Goal: Transaction & Acquisition: Obtain resource

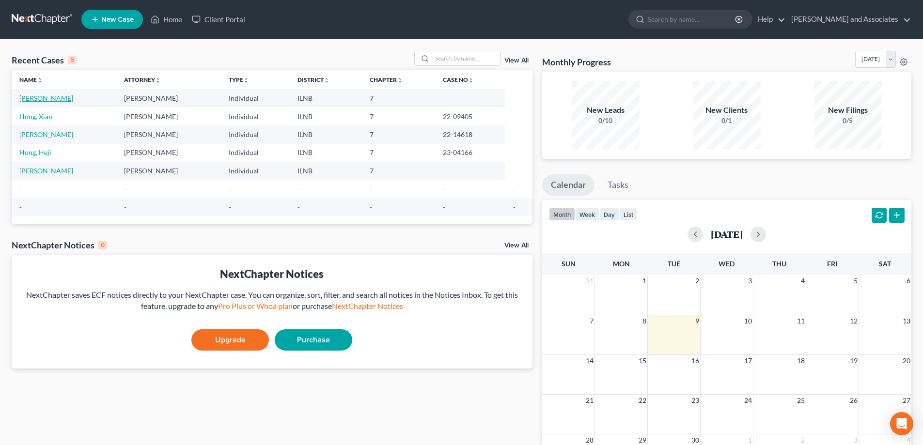
click at [49, 100] on link "[PERSON_NAME]" at bounding box center [46, 98] width 54 height 8
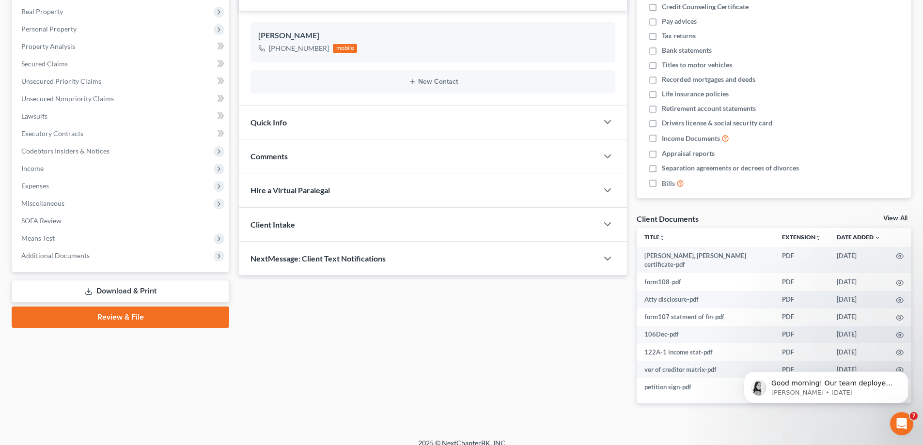
scroll to position [152, 0]
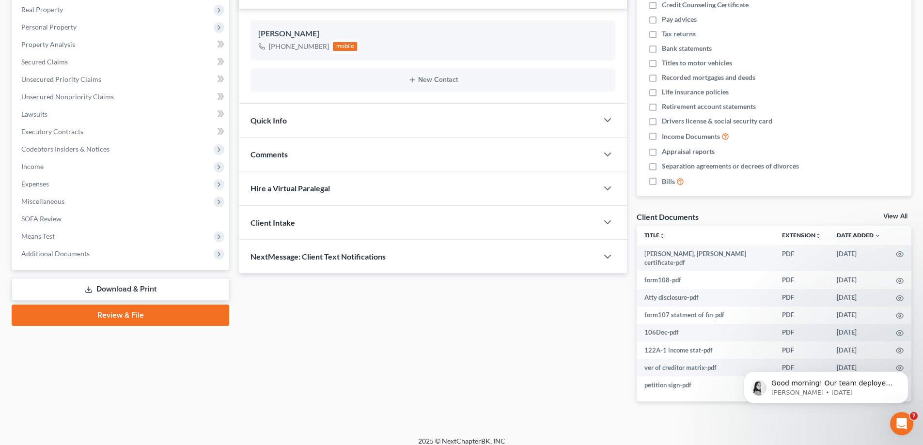
click at [176, 298] on link "Download & Print" at bounding box center [121, 289] width 218 height 23
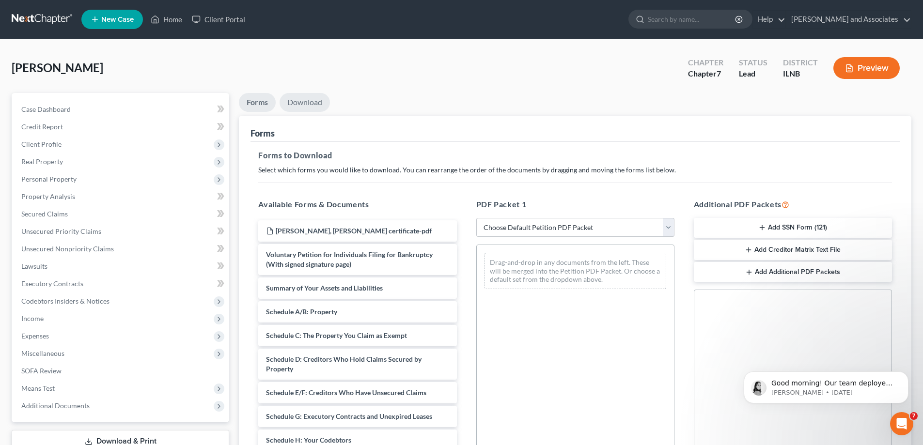
click at [315, 99] on link "Download" at bounding box center [305, 102] width 50 height 19
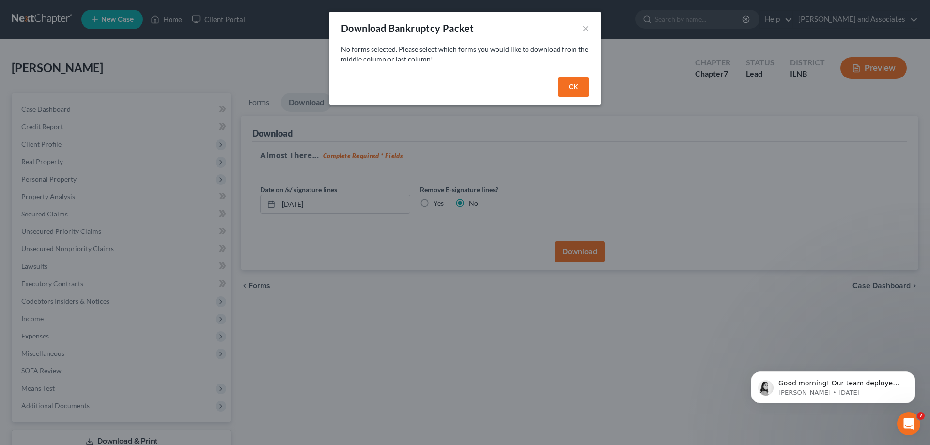
click at [582, 30] on div "Download Bankruptcy Packet ×" at bounding box center [465, 28] width 271 height 33
click at [587, 31] on button "×" at bounding box center [585, 28] width 7 height 12
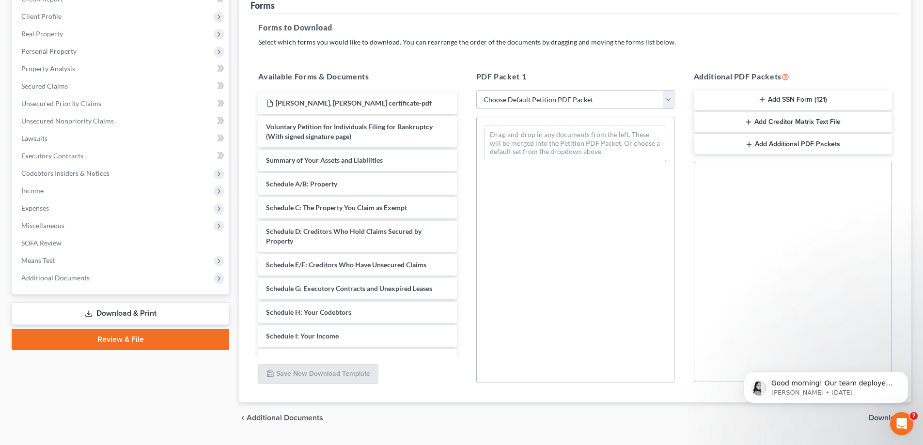
scroll to position [145, 0]
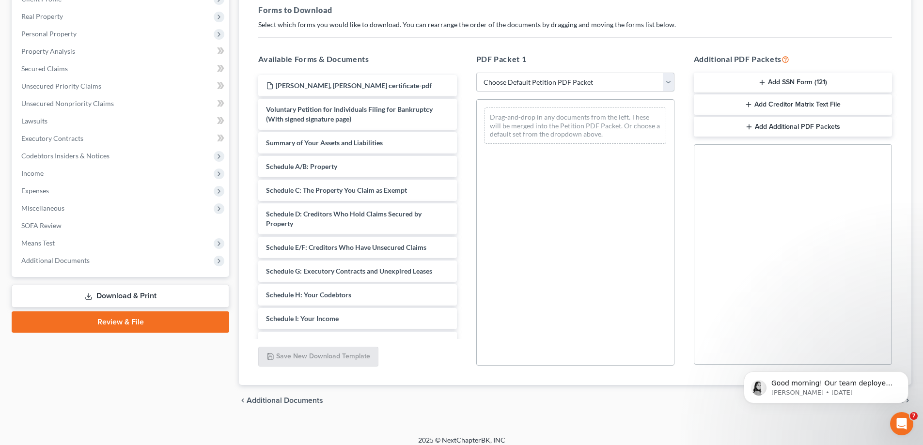
click at [666, 86] on select "Choose Default Petition PDF Packet Complete Bankruptcy Petition (all forms and …" at bounding box center [575, 82] width 198 height 19
select select "3"
click at [476, 73] on select "Choose Default Petition PDF Packet Complete Bankruptcy Petition (all forms and …" at bounding box center [575, 82] width 198 height 19
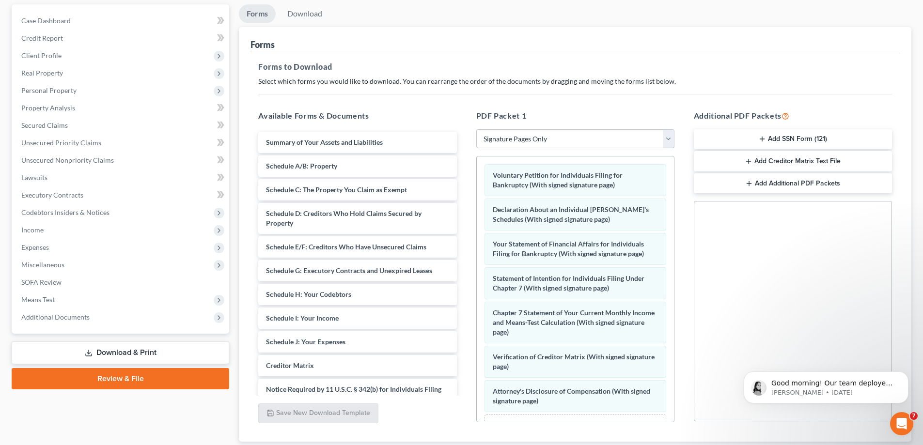
scroll to position [0, 0]
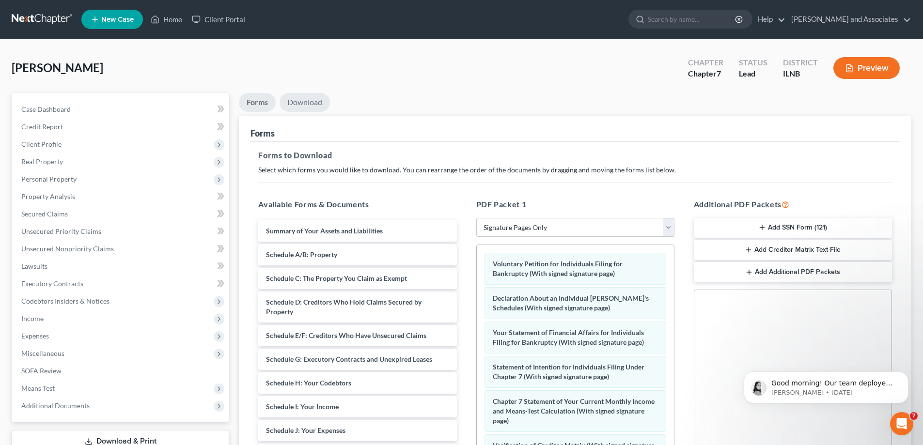
click at [312, 105] on link "Download" at bounding box center [305, 102] width 50 height 19
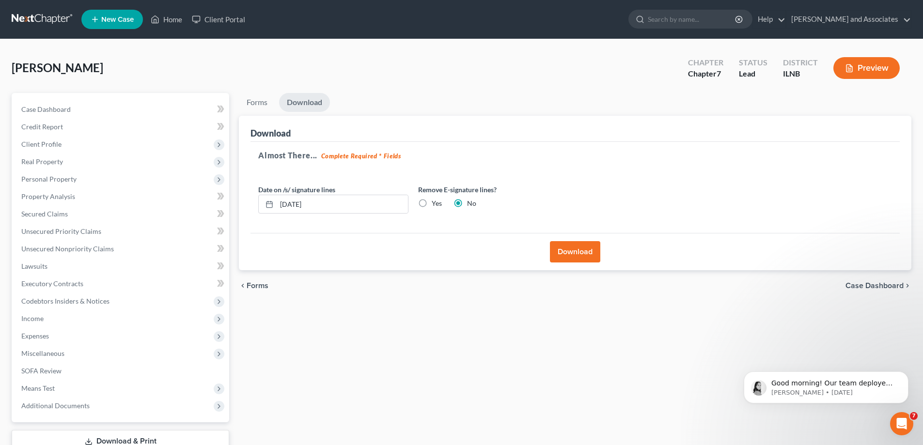
click at [593, 257] on button "Download" at bounding box center [575, 251] width 50 height 21
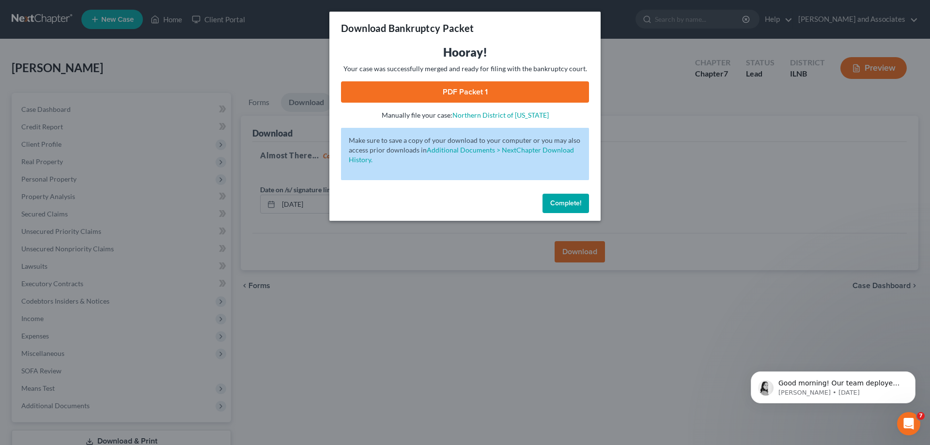
click at [570, 206] on span "Complete!" at bounding box center [565, 203] width 31 height 8
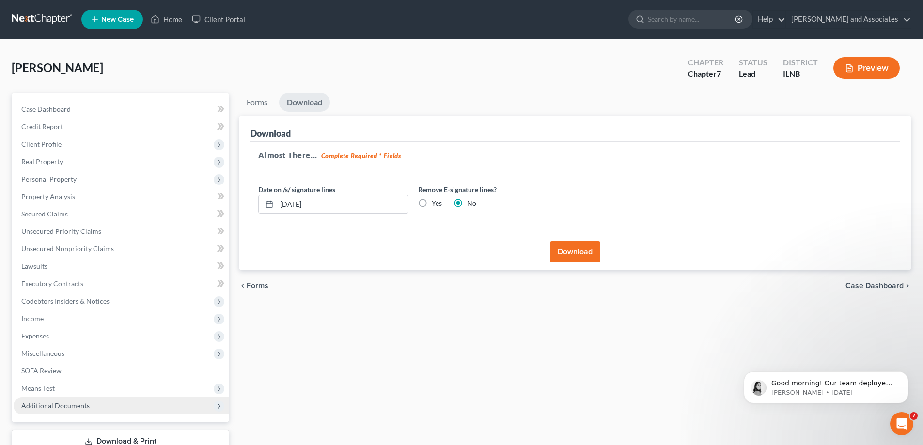
click at [101, 408] on span "Additional Documents" at bounding box center [122, 405] width 216 height 17
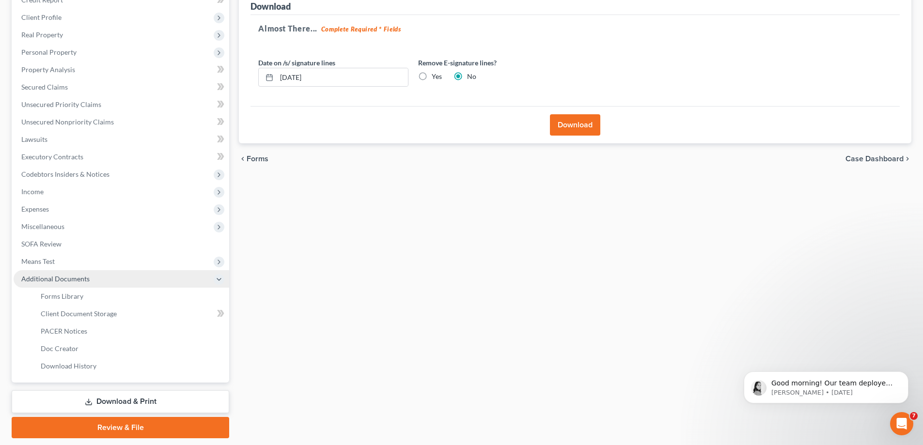
scroll to position [157, 0]
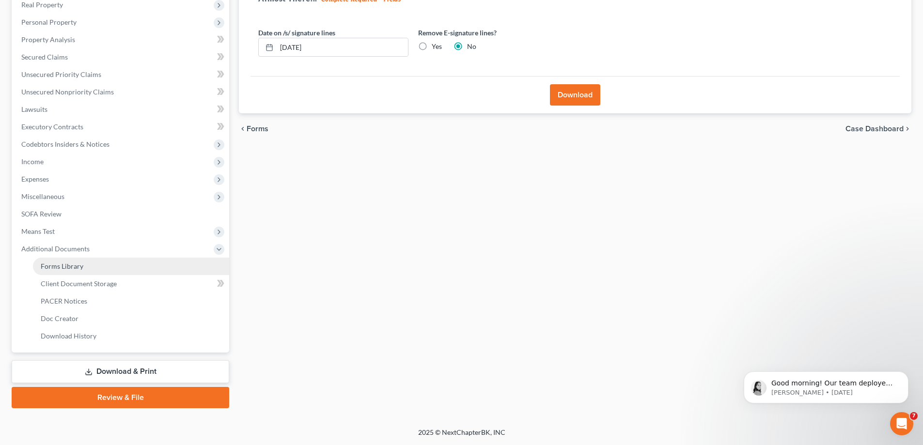
click at [121, 268] on link "Forms Library" at bounding box center [131, 266] width 196 height 17
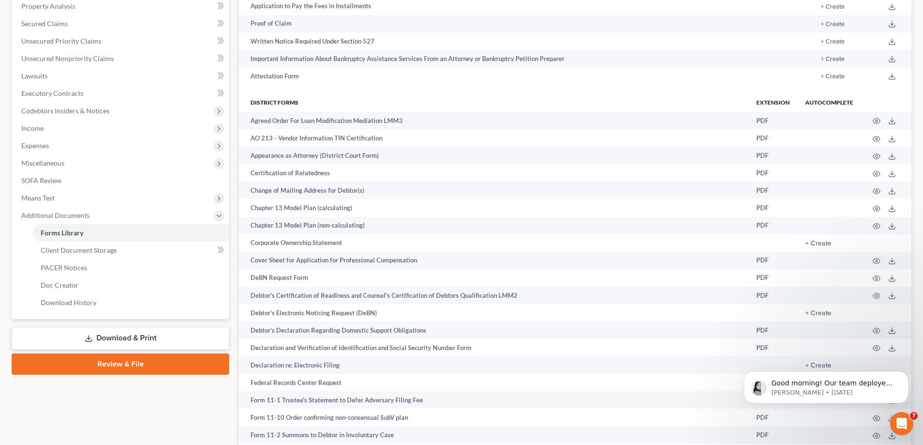
scroll to position [194, 0]
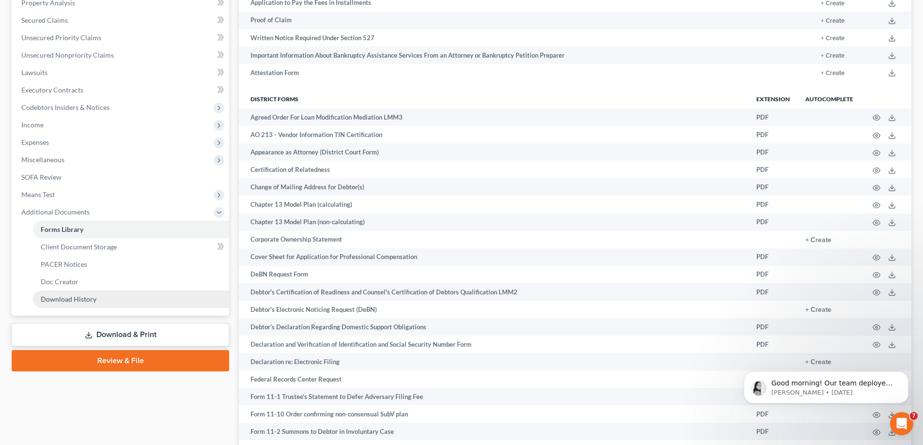
click at [136, 303] on link "Download History" at bounding box center [131, 299] width 196 height 17
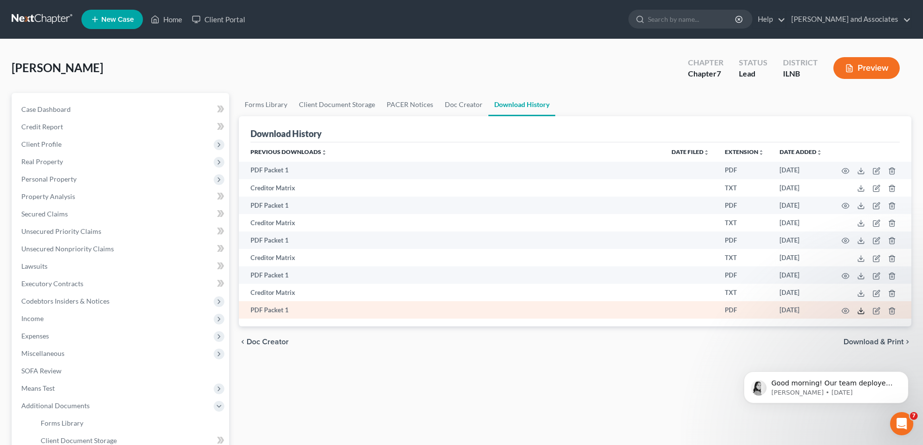
click at [862, 314] on icon at bounding box center [861, 311] width 8 height 8
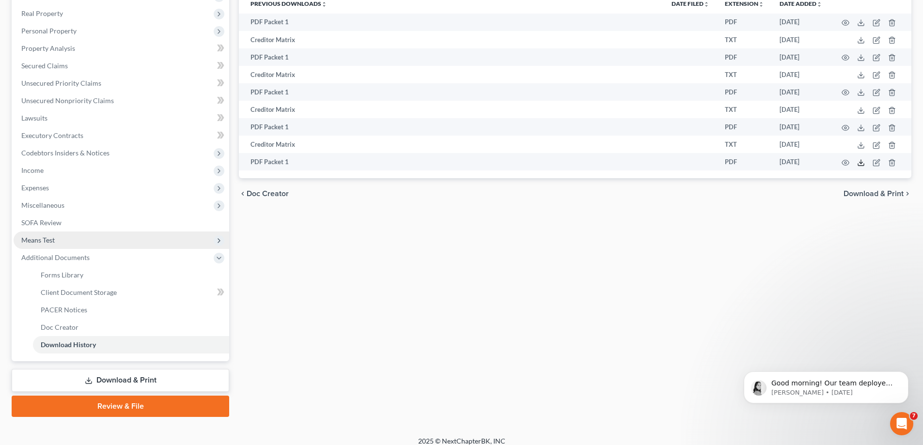
scroll to position [157, 0]
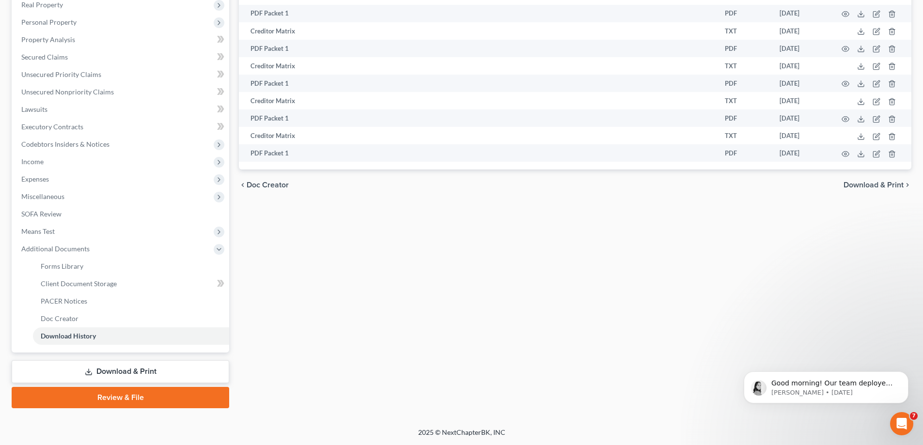
click at [153, 378] on link "Download & Print" at bounding box center [121, 372] width 218 height 23
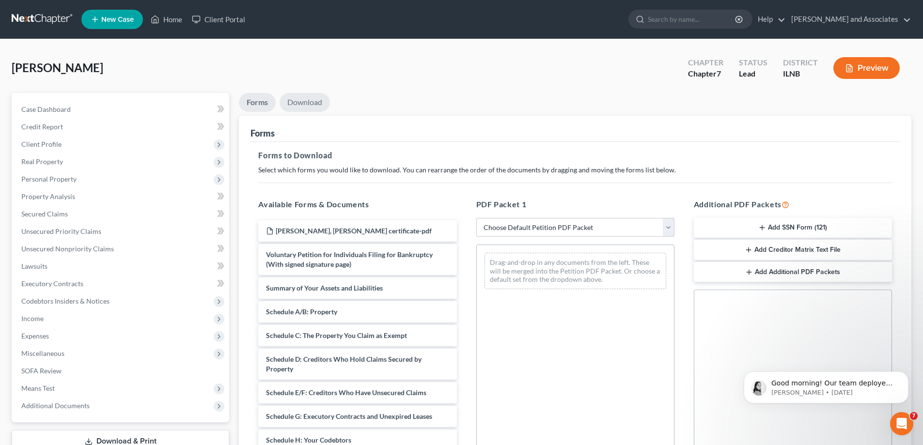
click at [311, 105] on link "Download" at bounding box center [305, 102] width 50 height 19
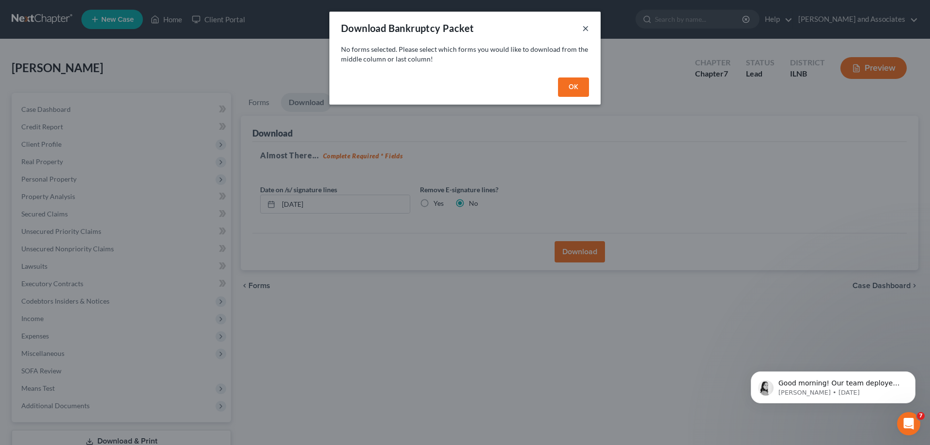
click at [584, 31] on button "×" at bounding box center [585, 28] width 7 height 12
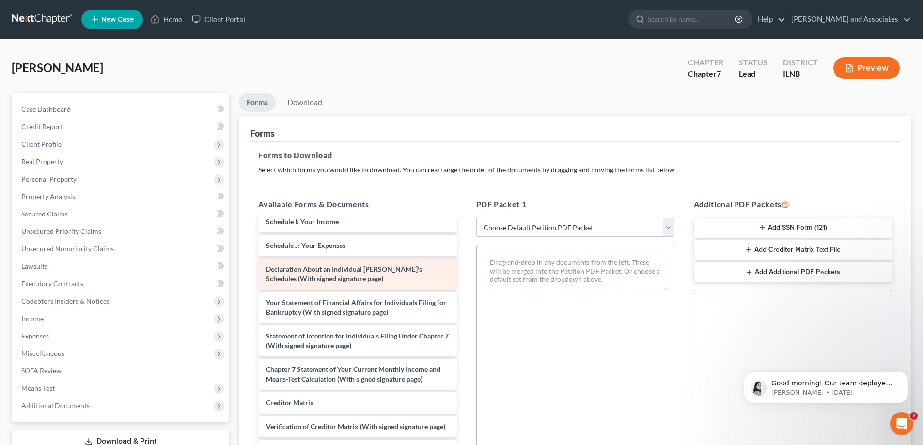
scroll to position [48, 0]
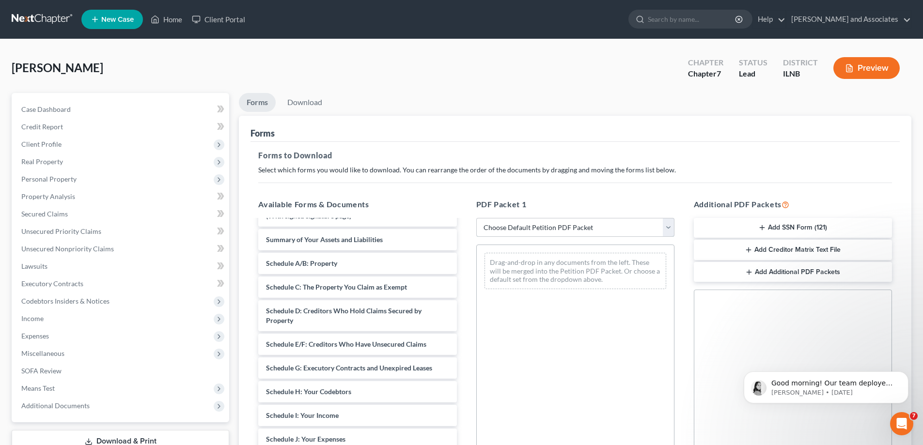
click at [670, 227] on select "Choose Default Petition PDF Packet Complete Bankruptcy Petition (all forms and …" at bounding box center [575, 227] width 198 height 19
select select "0"
click at [476, 218] on select "Choose Default Petition PDF Packet Complete Bankruptcy Petition (all forms and …" at bounding box center [575, 227] width 198 height 19
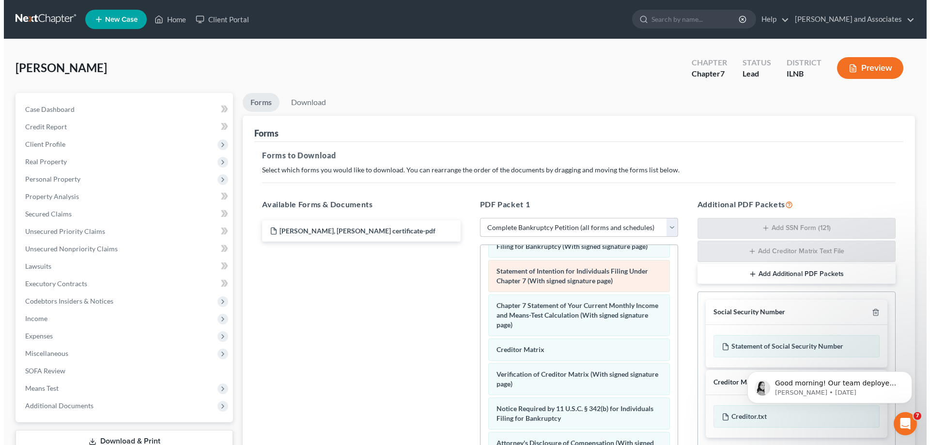
scroll to position [347, 0]
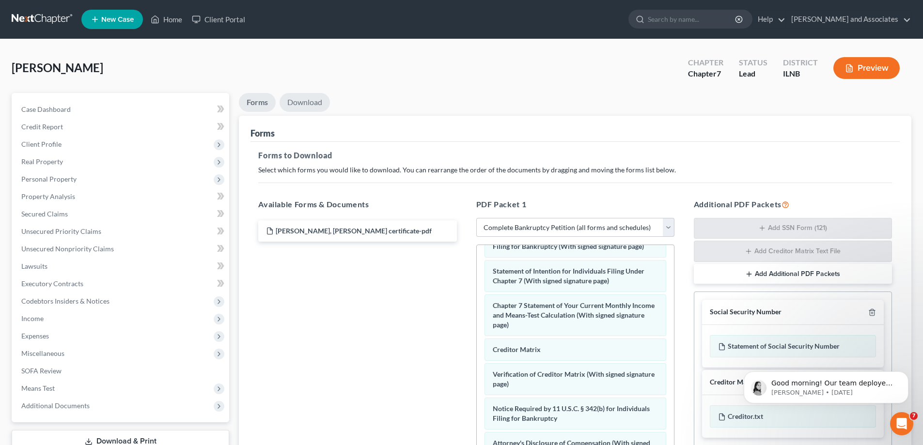
click at [301, 100] on link "Download" at bounding box center [305, 102] width 50 height 19
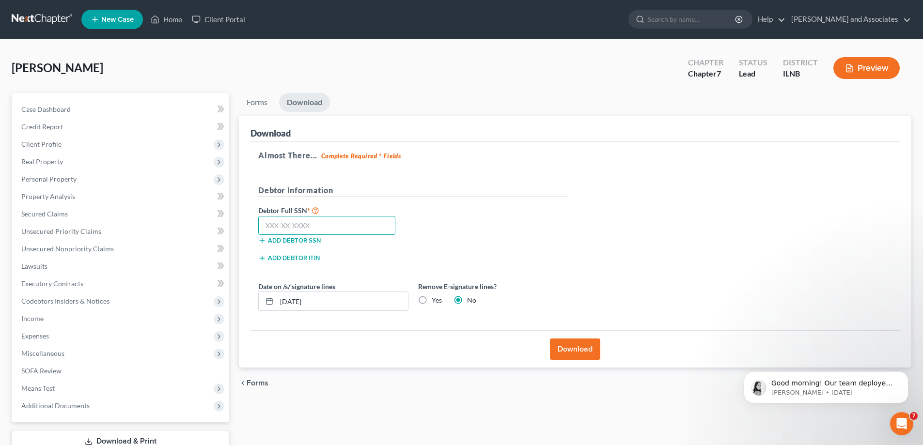
click at [340, 228] on input "text" at bounding box center [326, 225] width 137 height 19
type input "378-67-1684"
click at [588, 351] on button "Download" at bounding box center [575, 349] width 50 height 21
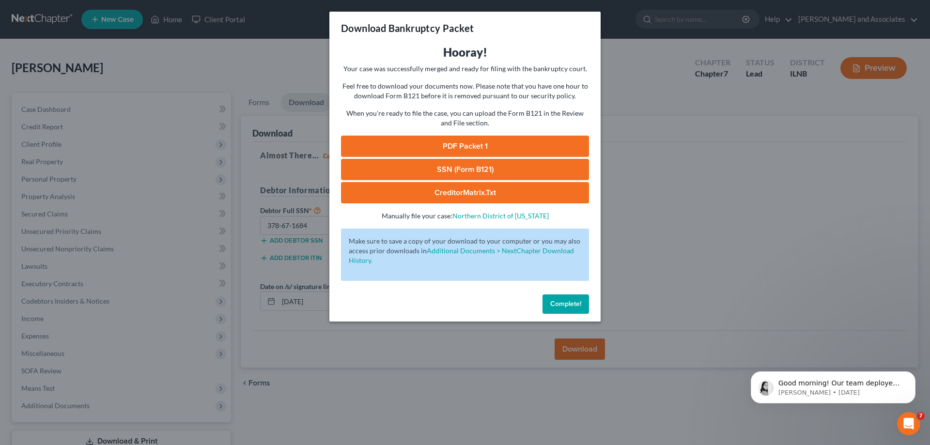
click at [452, 148] on link "PDF Packet 1" at bounding box center [465, 146] width 248 height 21
click at [659, 282] on div "Download Bankruptcy Packet Hooray! Your case was successfully merged and ready …" at bounding box center [465, 222] width 930 height 445
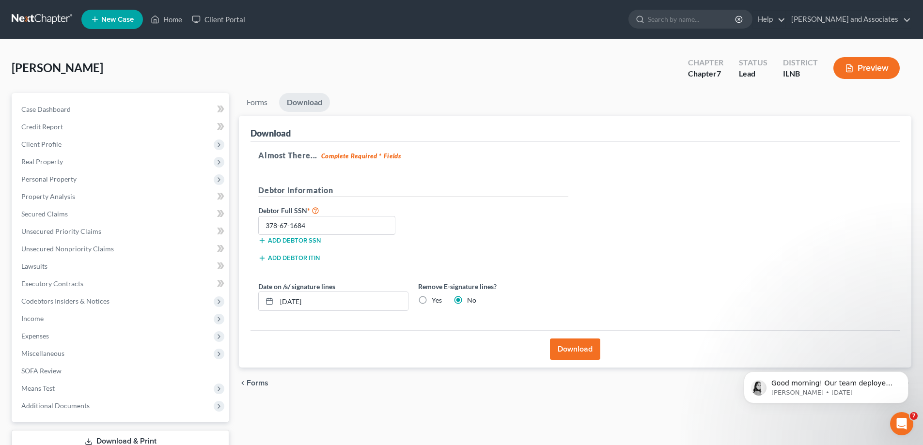
click at [582, 350] on button "Download" at bounding box center [575, 349] width 50 height 21
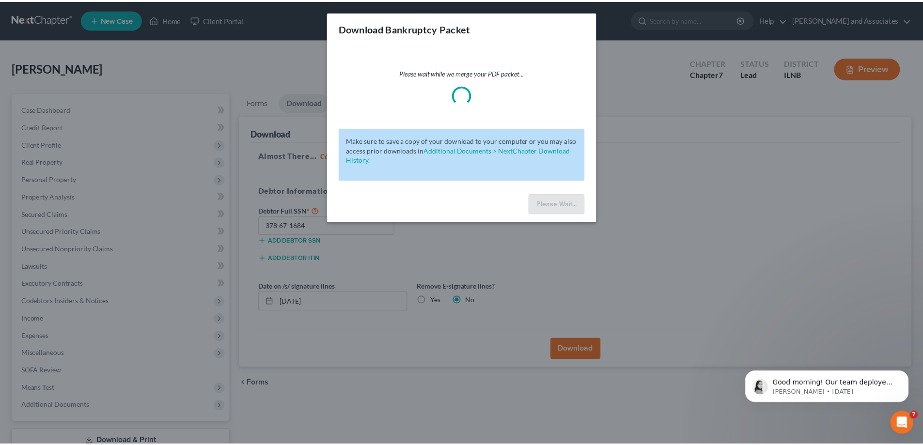
scroll to position [70, 0]
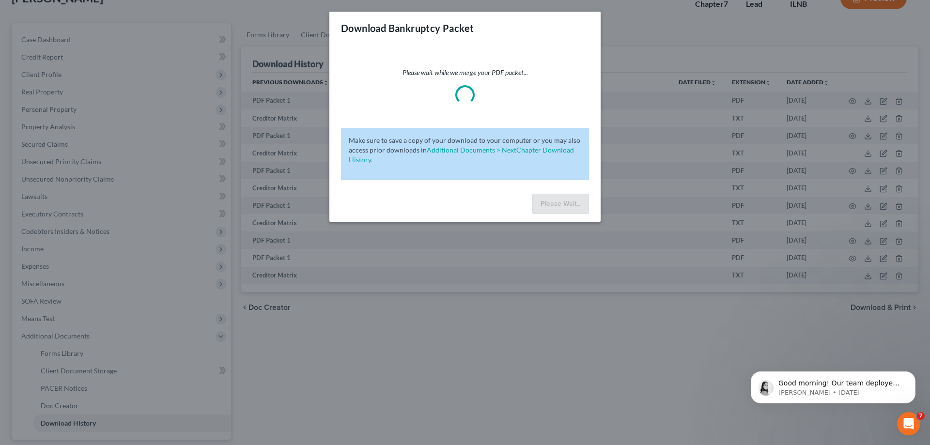
click at [439, 326] on div "Download Bankruptcy Packet Please wait while we merge your PDF packet... Make s…" at bounding box center [465, 222] width 930 height 445
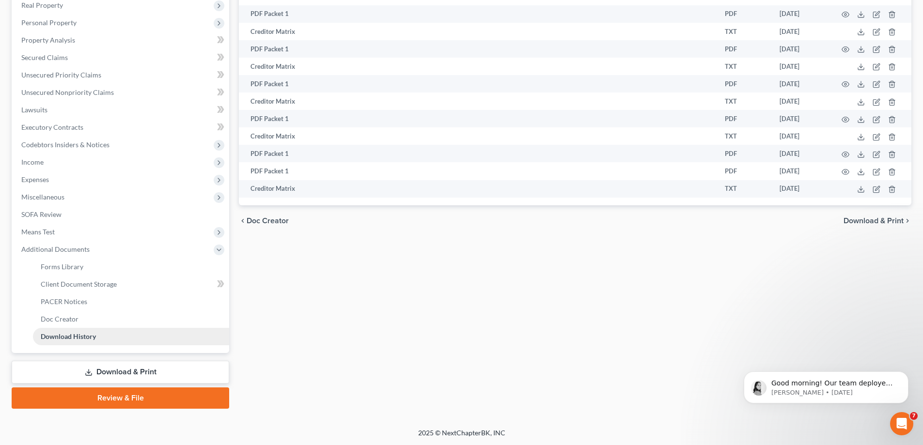
scroll to position [157, 0]
click at [192, 303] on link "PACER Notices" at bounding box center [131, 301] width 196 height 17
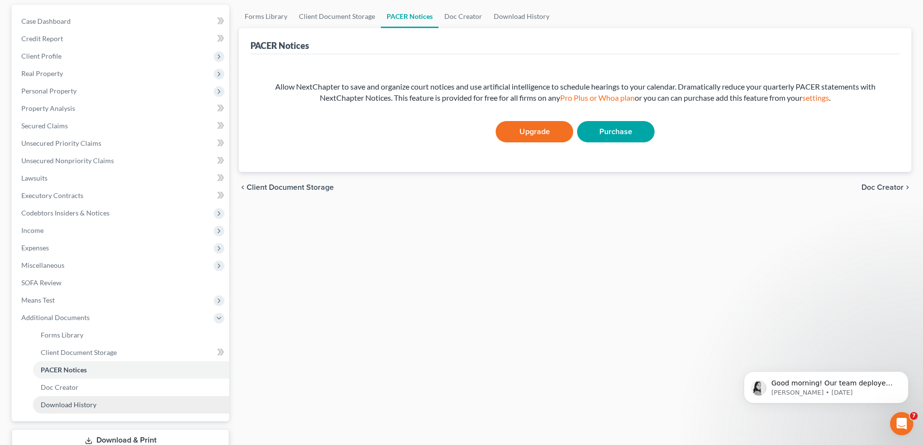
scroll to position [157, 0]
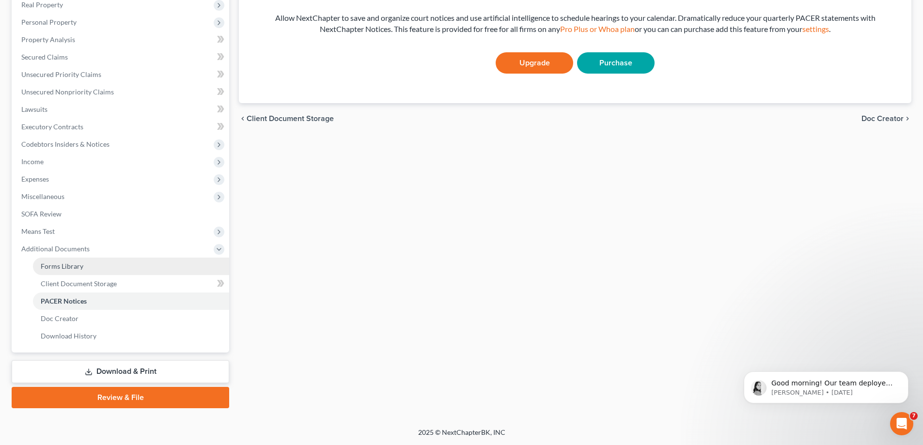
click at [176, 264] on link "Forms Library" at bounding box center [131, 266] width 196 height 17
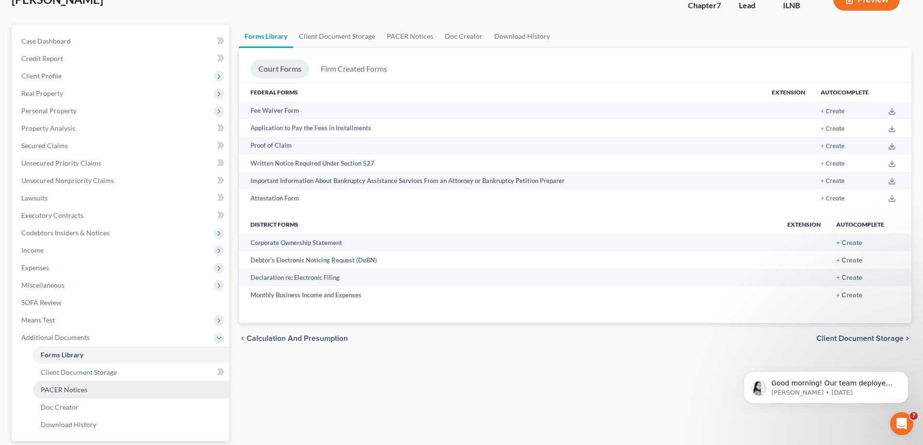
scroll to position [157, 0]
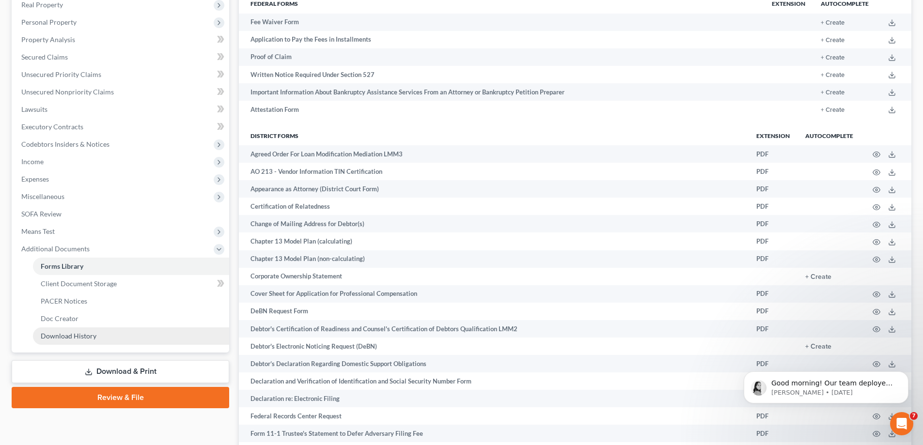
click at [180, 337] on link "Download History" at bounding box center [131, 336] width 196 height 17
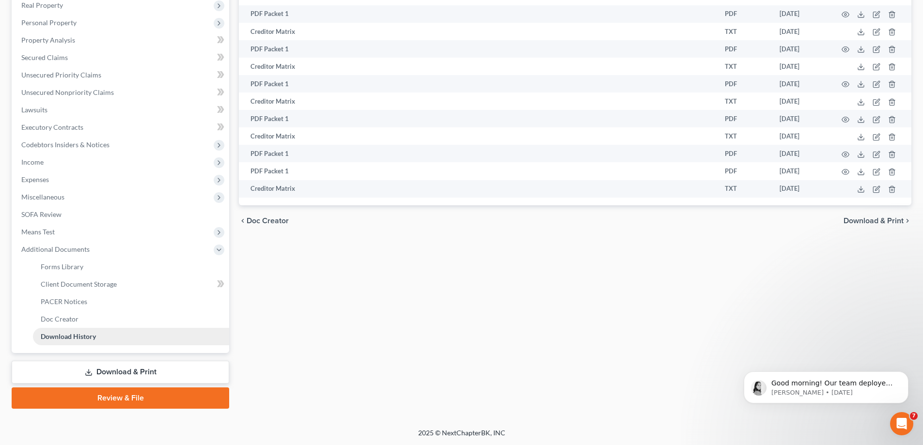
scroll to position [157, 0]
click at [155, 249] on span "Additional Documents" at bounding box center [122, 248] width 216 height 17
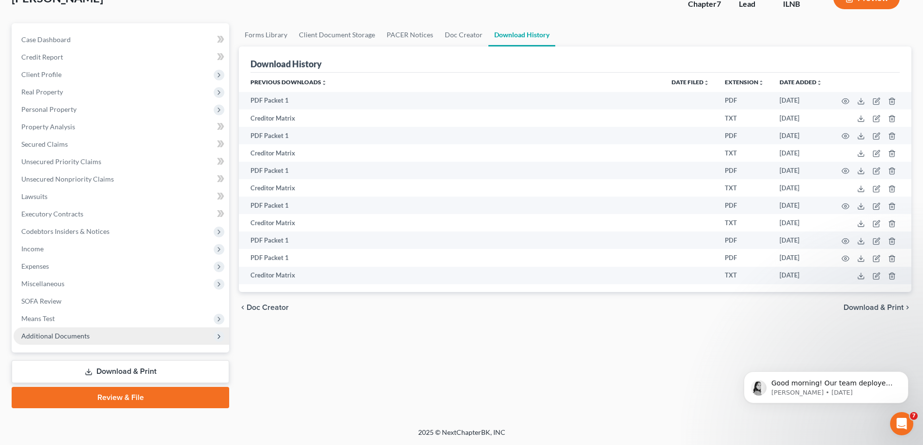
scroll to position [70, 0]
click at [192, 334] on span "Additional Documents" at bounding box center [122, 336] width 216 height 17
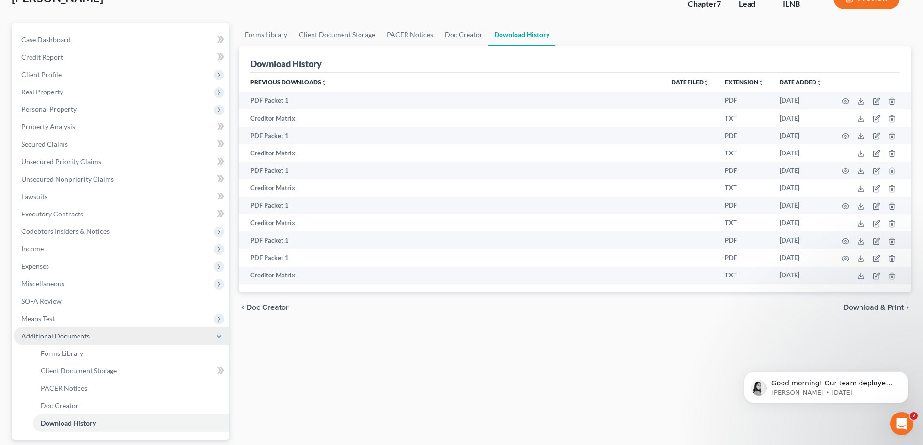
scroll to position [157, 0]
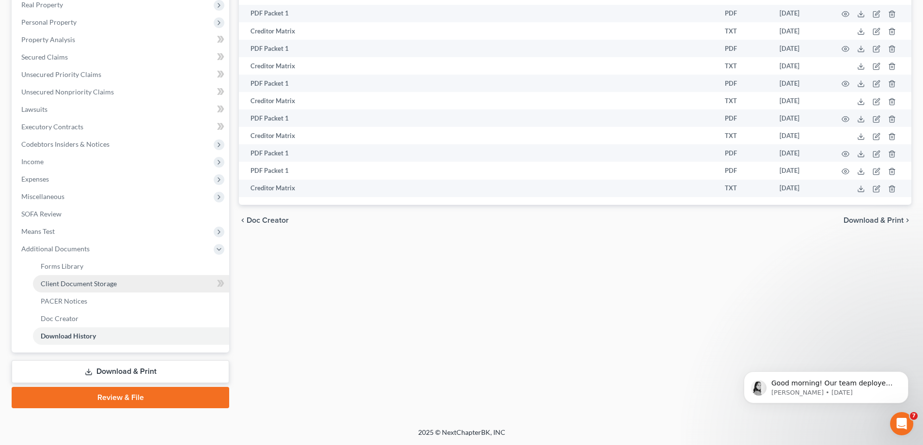
click at [188, 283] on link "Client Document Storage" at bounding box center [131, 283] width 196 height 17
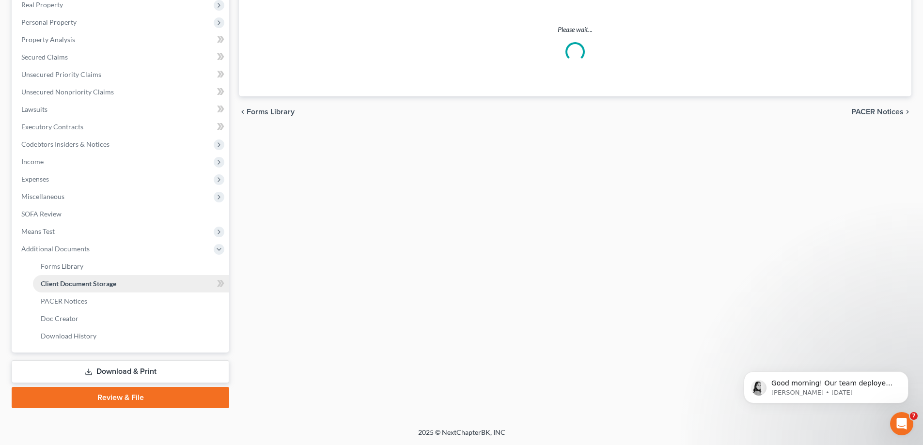
select select "15"
select select "14"
select select "10"
select select "11"
select select "12"
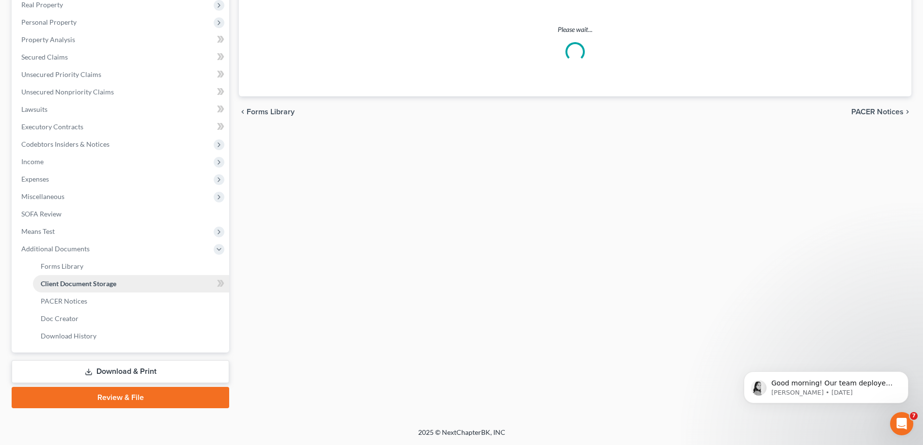
select select "6"
select select "13"
select select "0"
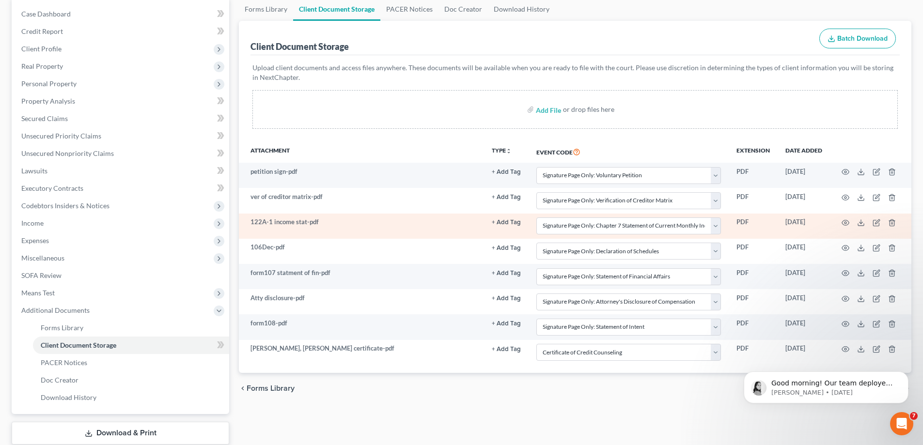
scroll to position [157, 0]
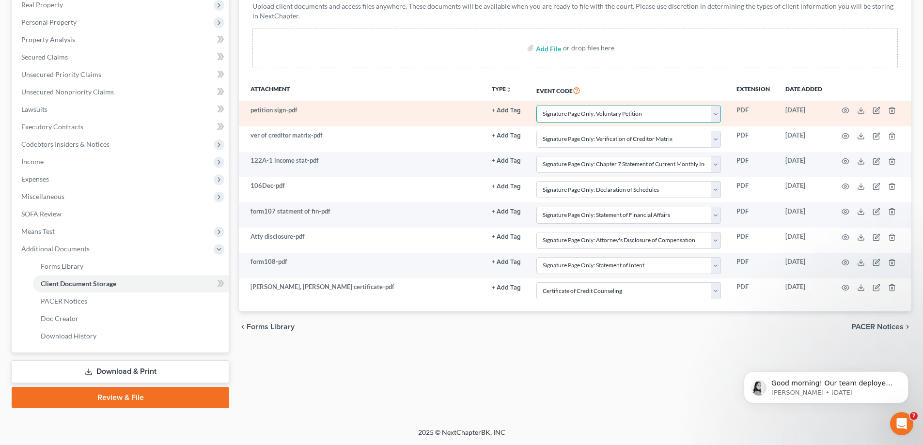
click at [716, 117] on select "Select Event Certificate of Credit Counseling Chapter 13 Calculation of Your Di…" at bounding box center [628, 114] width 185 height 17
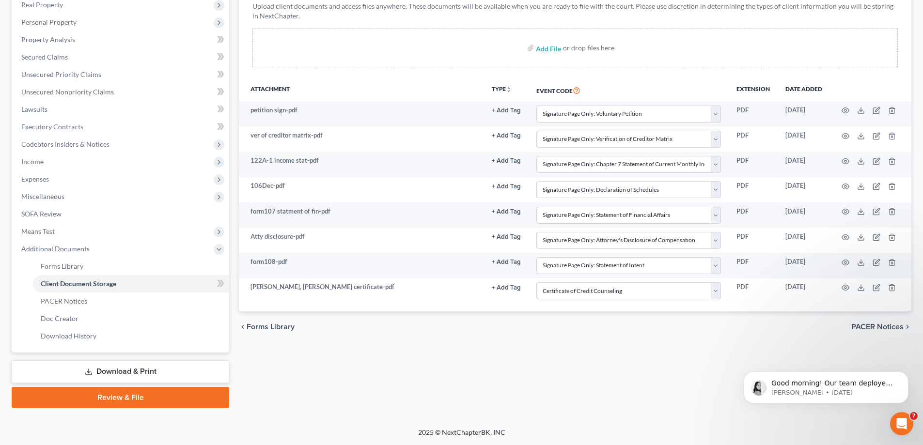
click at [697, 86] on th "Event Code" at bounding box center [629, 90] width 200 height 22
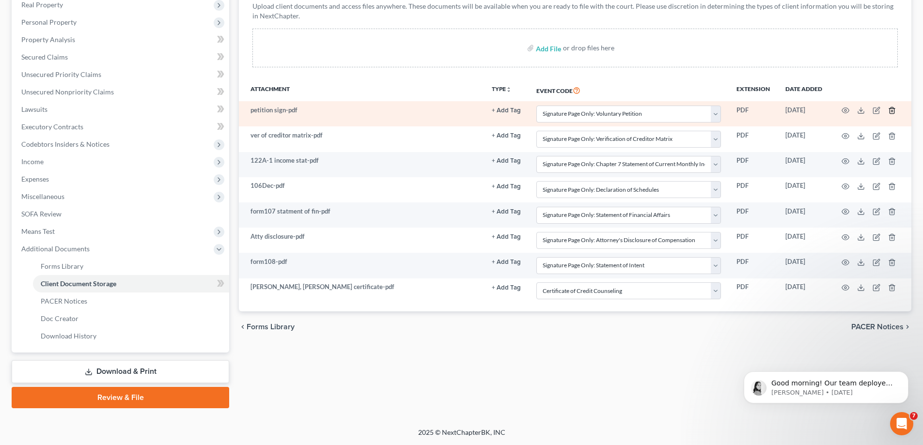
click at [891, 113] on icon "button" at bounding box center [892, 111] width 8 height 8
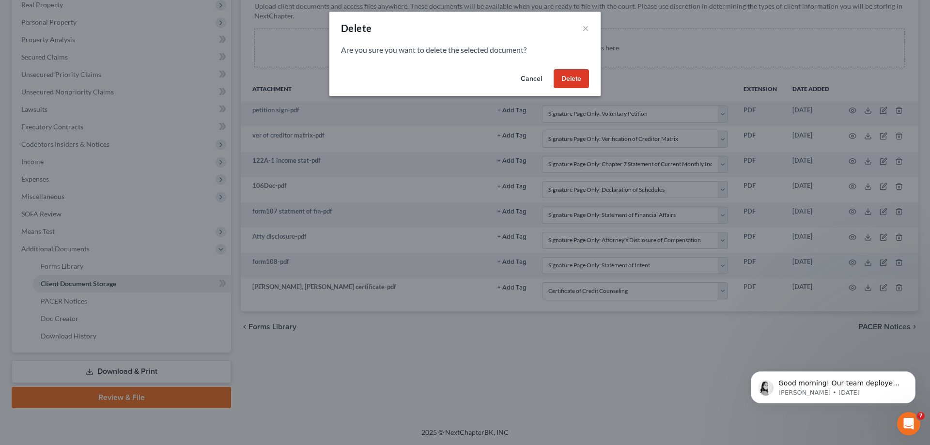
click at [585, 83] on button "Delete" at bounding box center [571, 78] width 35 height 19
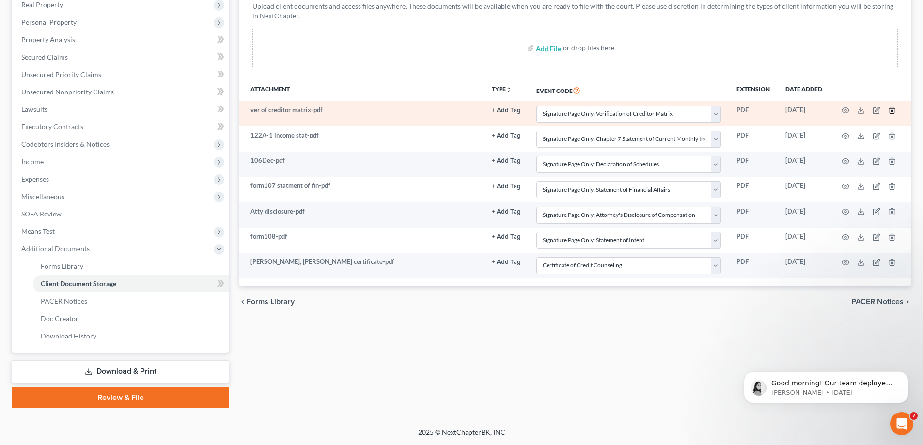
click at [890, 111] on icon "button" at bounding box center [892, 111] width 4 height 6
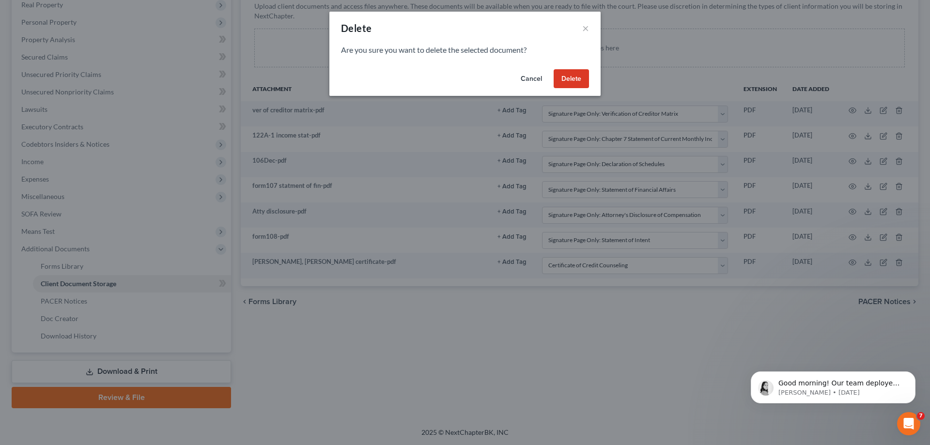
click at [580, 80] on button "Delete" at bounding box center [571, 78] width 35 height 19
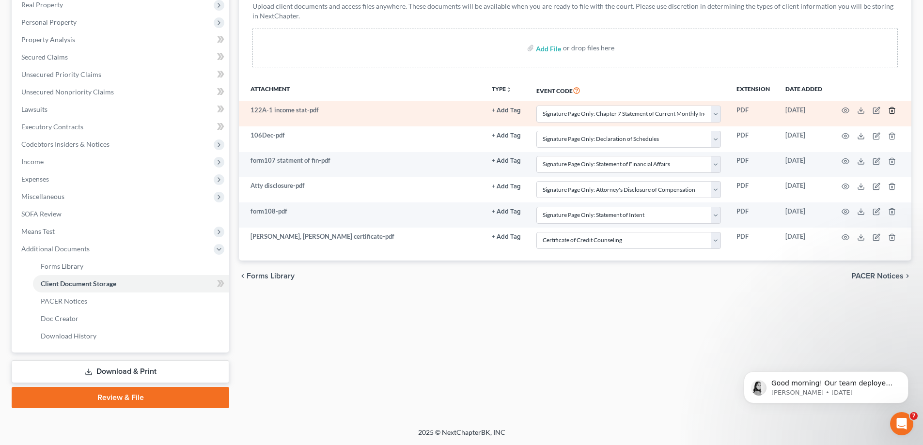
click at [893, 113] on icon "button" at bounding box center [892, 111] width 8 height 8
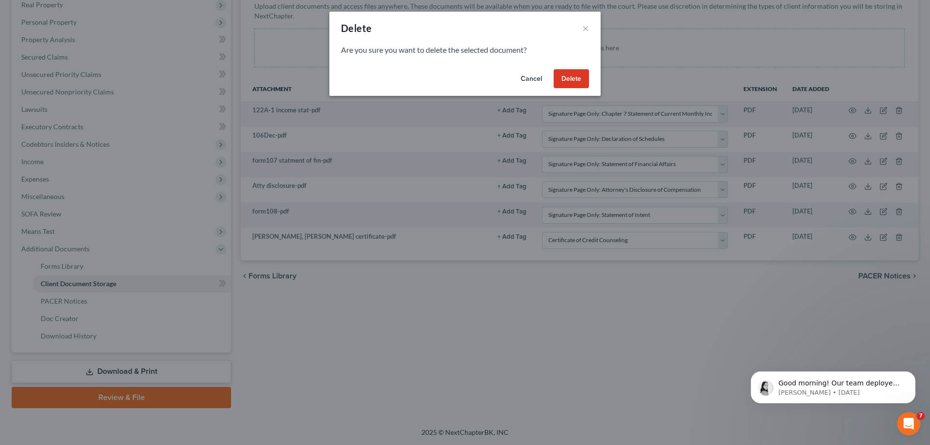
click at [580, 80] on button "Delete" at bounding box center [571, 78] width 35 height 19
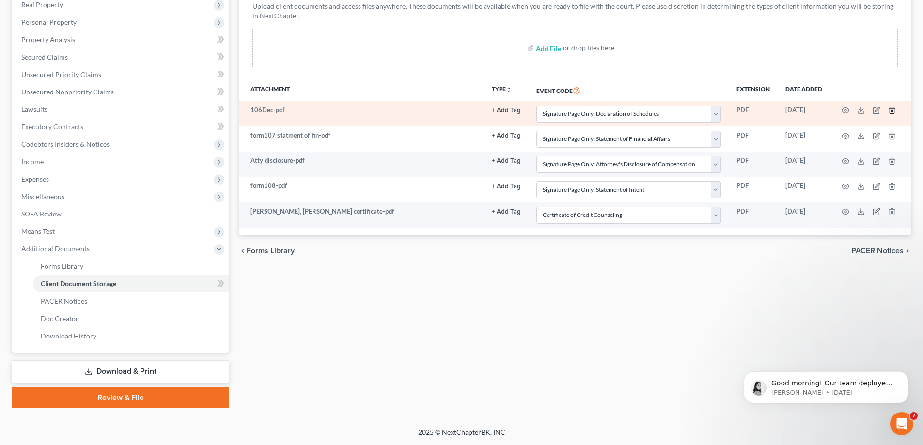
click at [890, 113] on icon "button" at bounding box center [892, 111] width 8 height 8
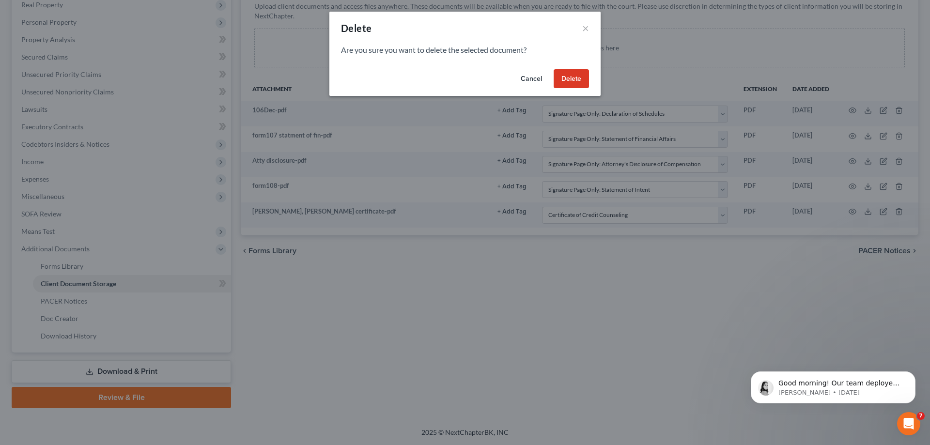
click at [562, 78] on button "Delete" at bounding box center [571, 78] width 35 height 19
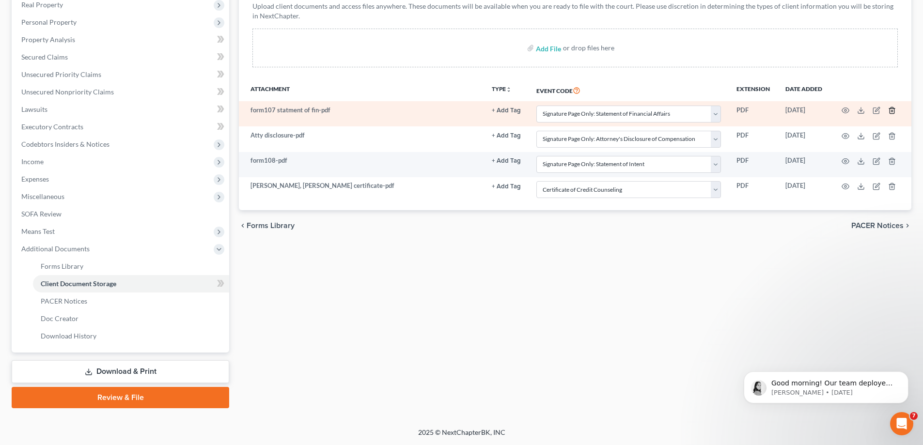
click at [892, 110] on icon "button" at bounding box center [892, 111] width 8 height 8
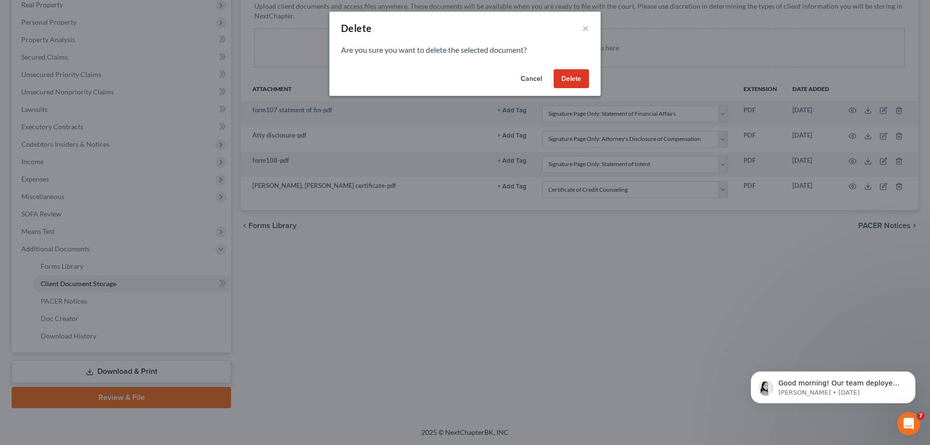
click at [585, 80] on button "Delete" at bounding box center [571, 78] width 35 height 19
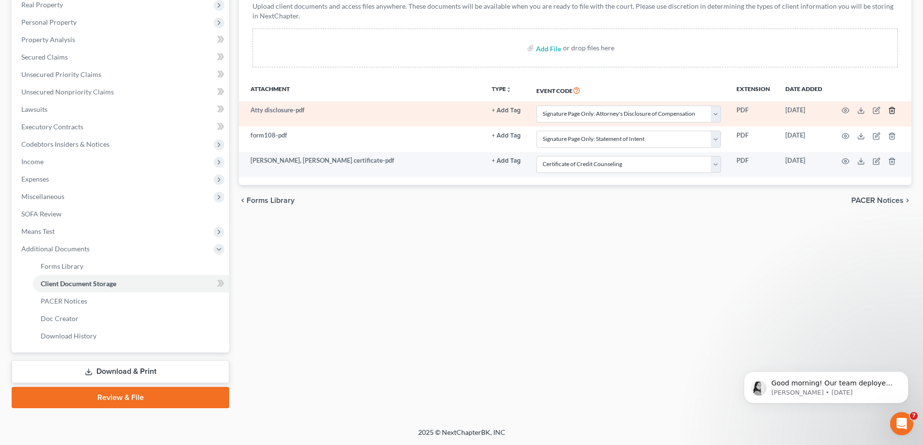
click at [894, 109] on icon "button" at bounding box center [892, 111] width 4 height 6
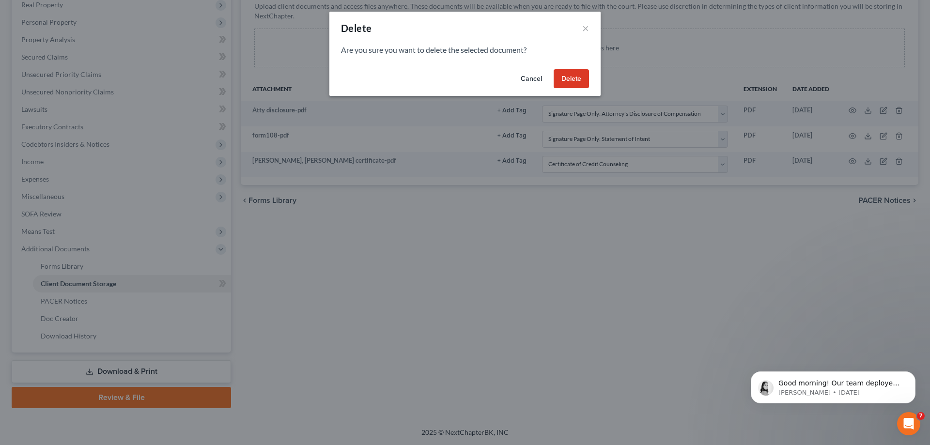
click at [586, 81] on button "Delete" at bounding box center [571, 78] width 35 height 19
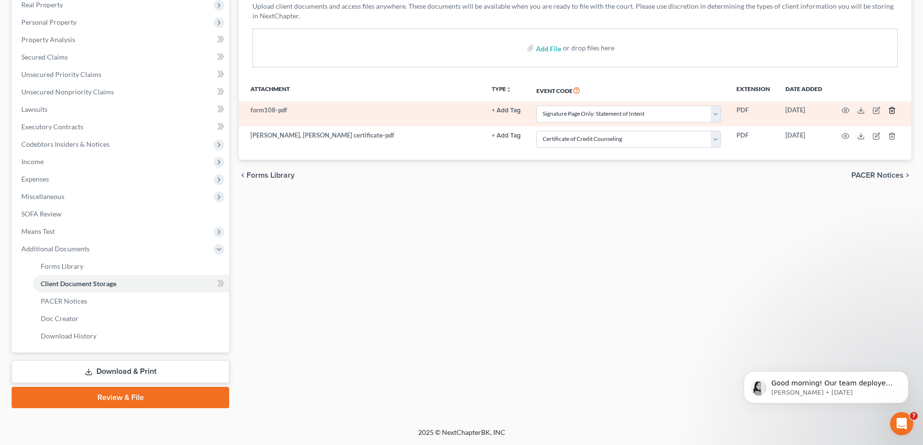
click at [894, 110] on icon "button" at bounding box center [892, 111] width 8 height 8
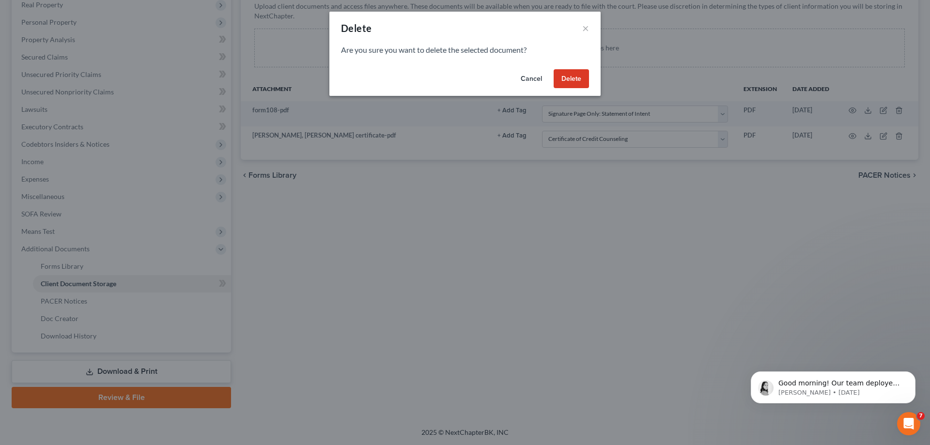
click at [576, 80] on button "Delete" at bounding box center [571, 78] width 35 height 19
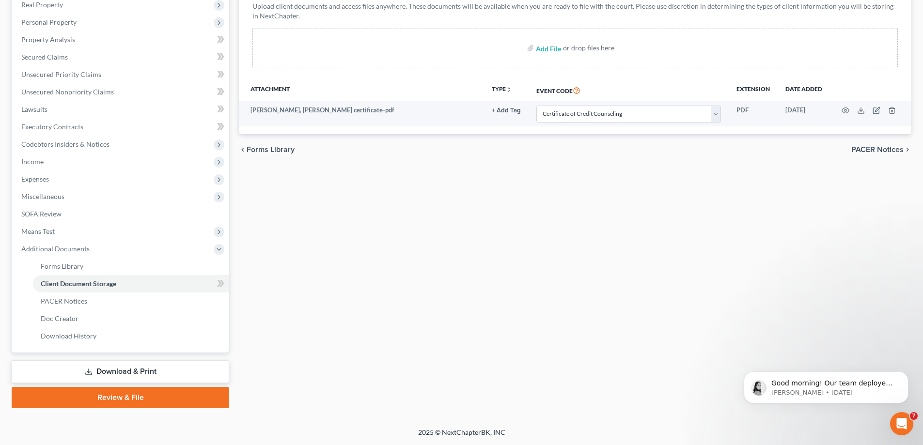
click at [419, 289] on div "Forms Library Client Document Storage PACER Notices Doc Creator Download Histor…" at bounding box center [575, 172] width 682 height 472
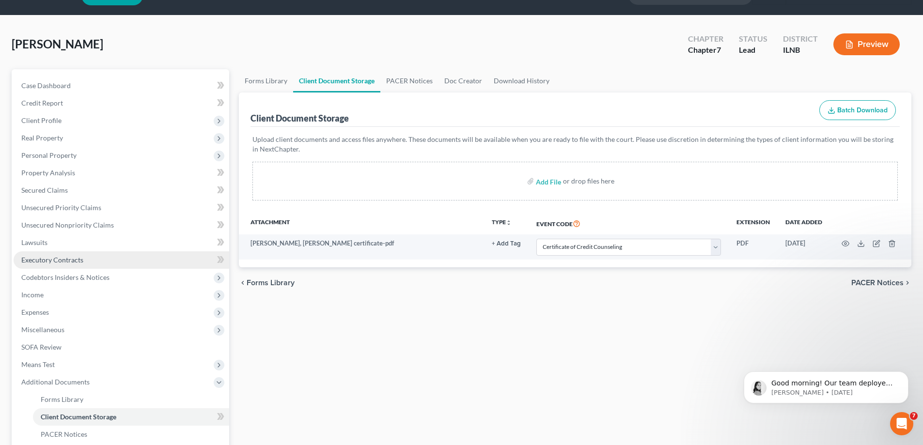
scroll to position [12, 0]
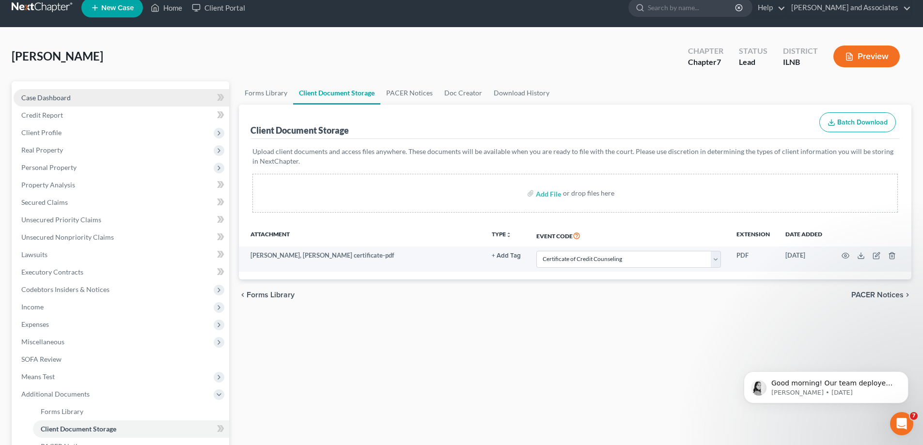
click at [140, 101] on link "Case Dashboard" at bounding box center [122, 97] width 216 height 17
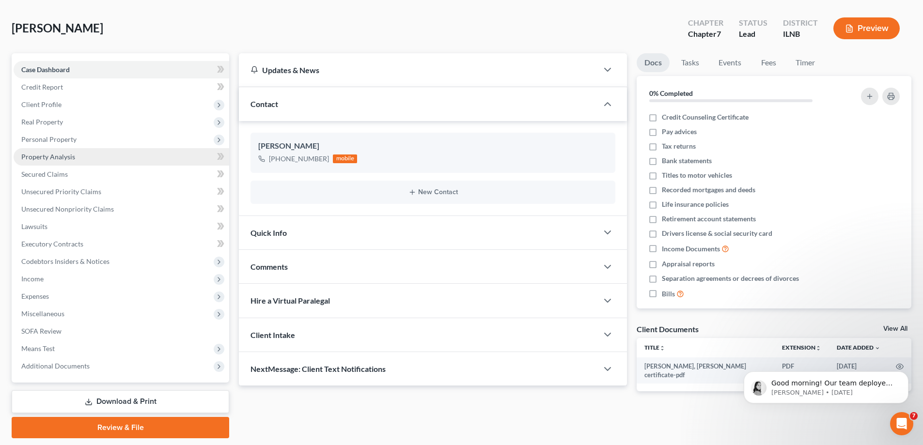
scroll to position [70, 0]
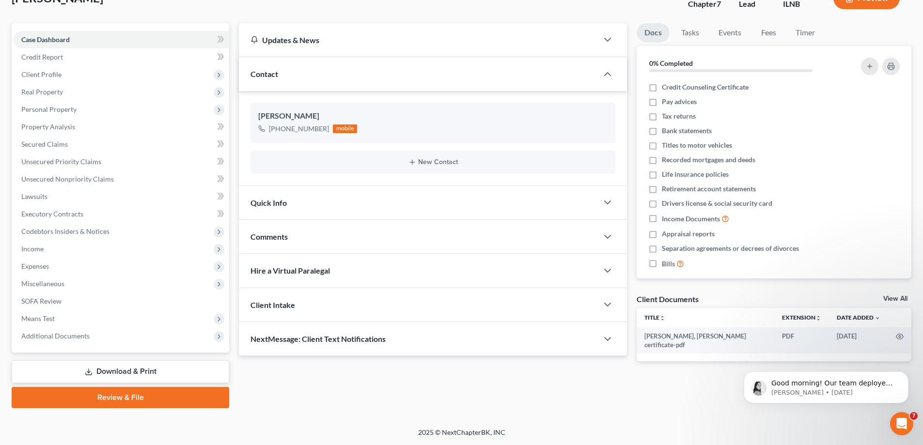
click at [199, 371] on link "Download & Print" at bounding box center [121, 372] width 218 height 23
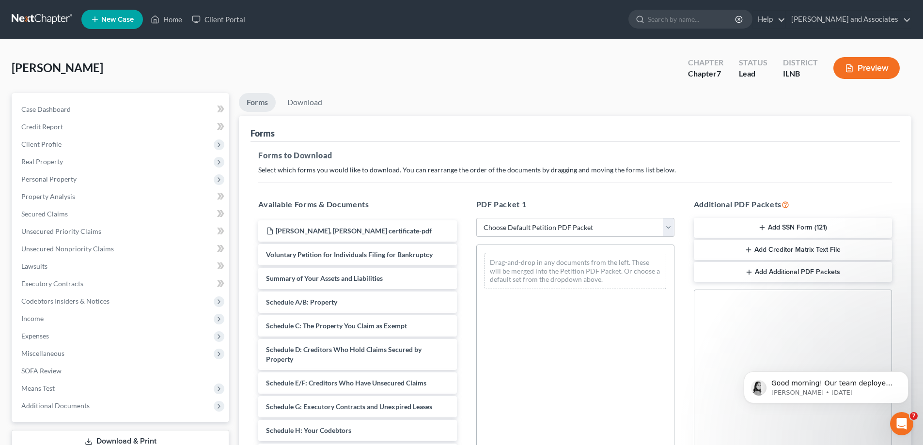
click at [573, 227] on select "Choose Default Petition PDF Packet Complete Bankruptcy Petition (all forms and …" at bounding box center [575, 227] width 198 height 19
click at [686, 157] on h5 "Forms to Download" at bounding box center [575, 156] width 634 height 12
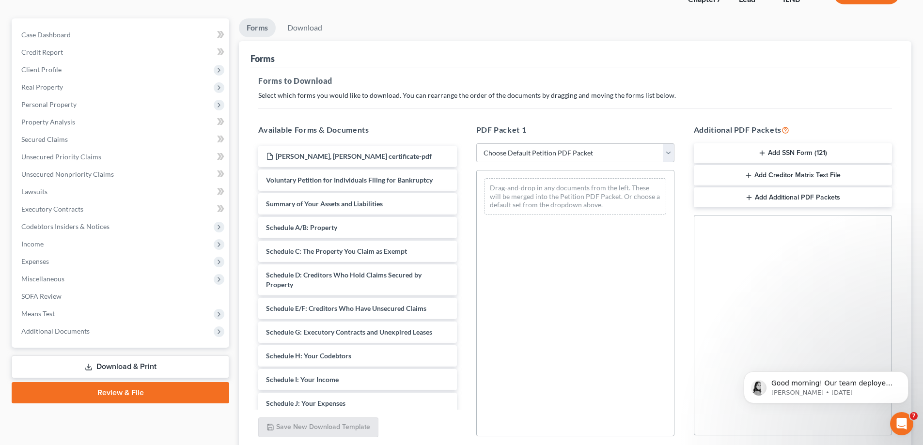
scroll to position [153, 0]
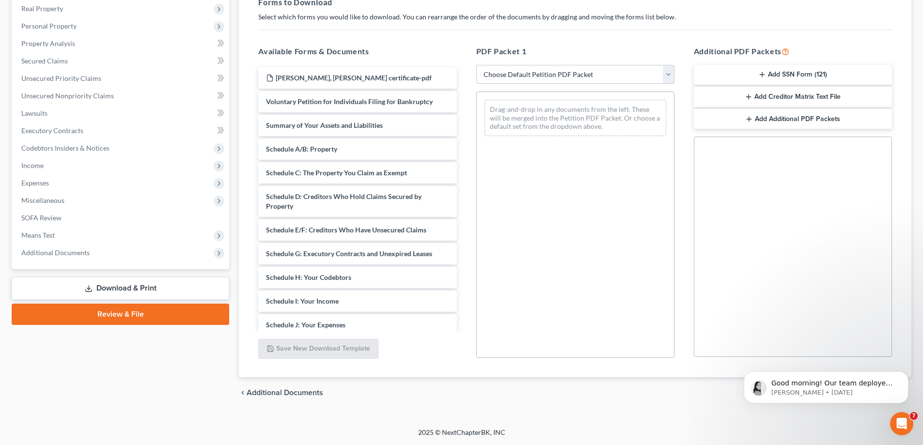
click at [666, 76] on select "Choose Default Petition PDF Packet Complete Bankruptcy Petition (all forms and …" at bounding box center [575, 74] width 198 height 19
select select "3"
click at [476, 65] on select "Choose Default Petition PDF Packet Complete Bankruptcy Petition (all forms and …" at bounding box center [575, 74] width 198 height 19
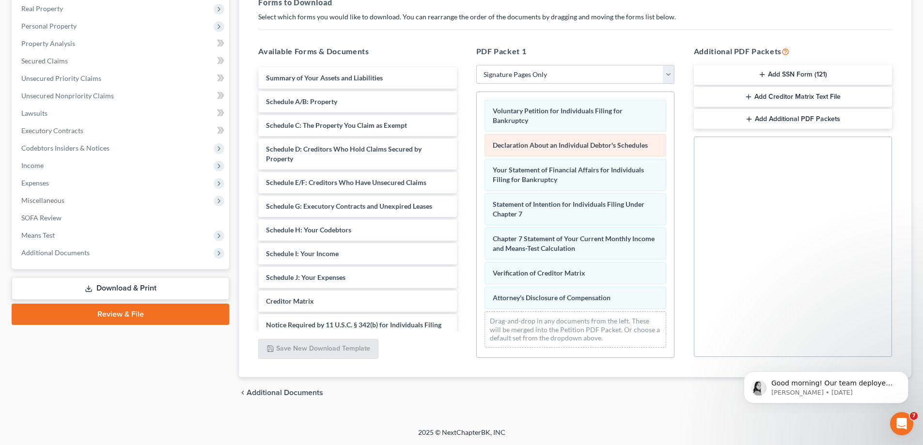
click at [601, 145] on span "Declaration About an Individual Debtor's Schedules" at bounding box center [570, 145] width 155 height 8
click at [602, 147] on span "Declaration About an Individual Debtor's Schedules" at bounding box center [570, 145] width 155 height 8
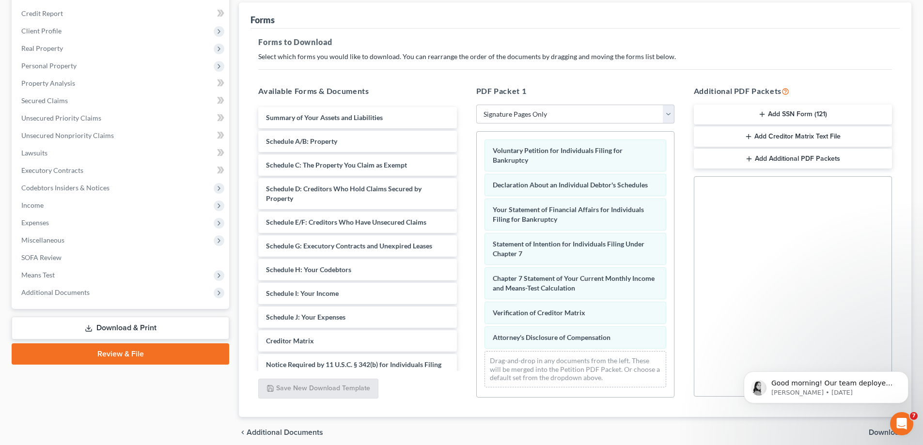
scroll to position [8, 0]
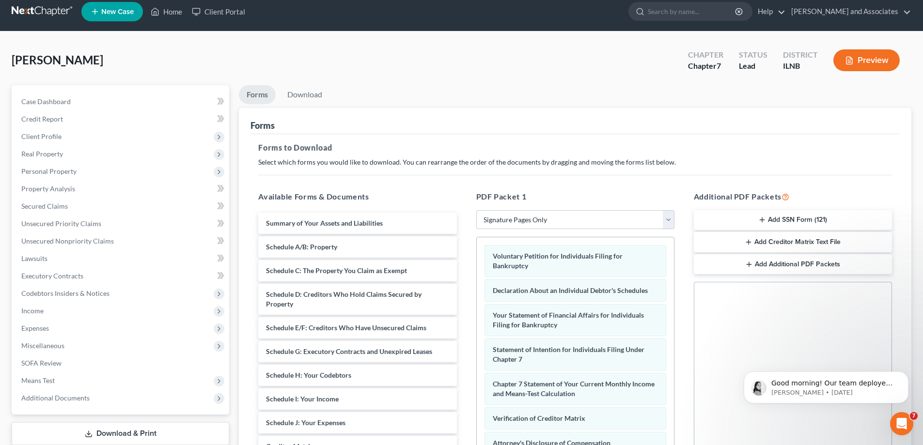
click at [860, 57] on button "Preview" at bounding box center [866, 60] width 66 height 22
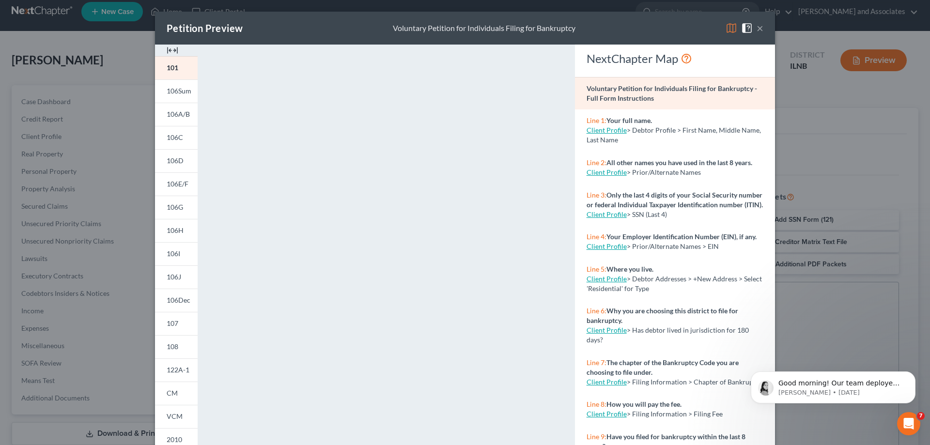
click at [757, 30] on button "×" at bounding box center [760, 28] width 7 height 12
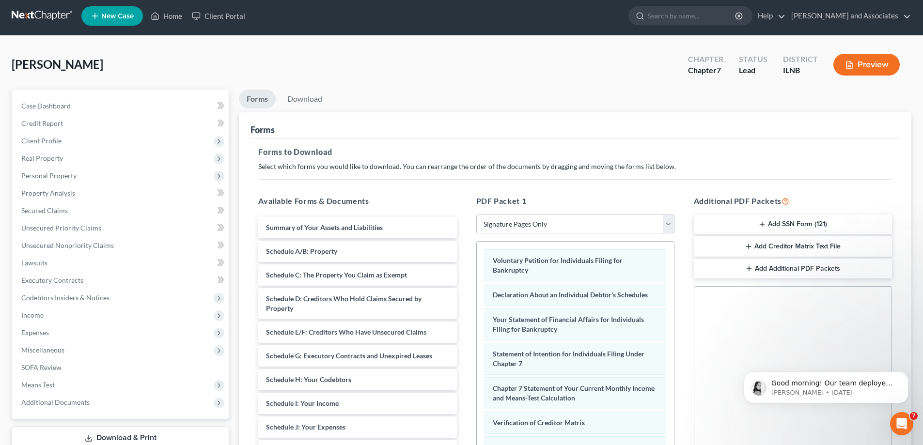
scroll to position [0, 0]
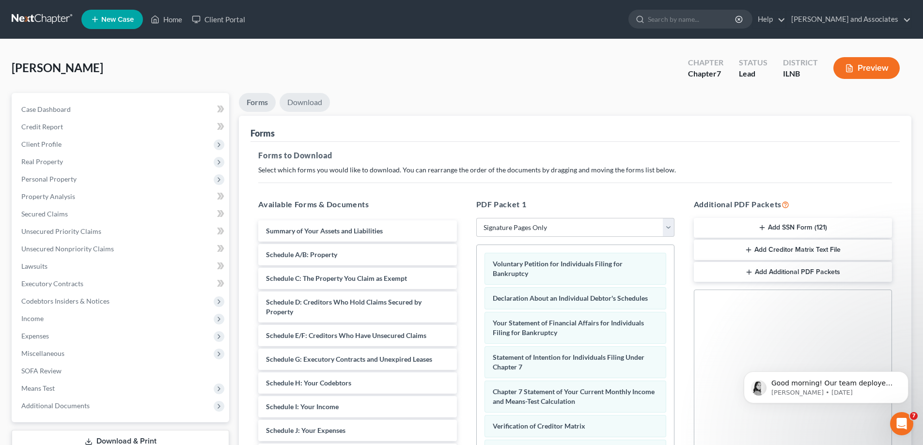
click at [309, 99] on link "Download" at bounding box center [305, 102] width 50 height 19
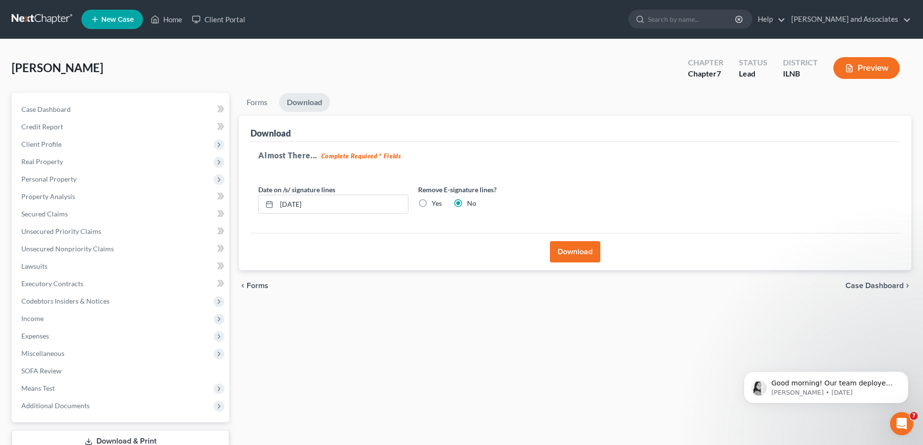
click at [565, 257] on button "Download" at bounding box center [575, 251] width 50 height 21
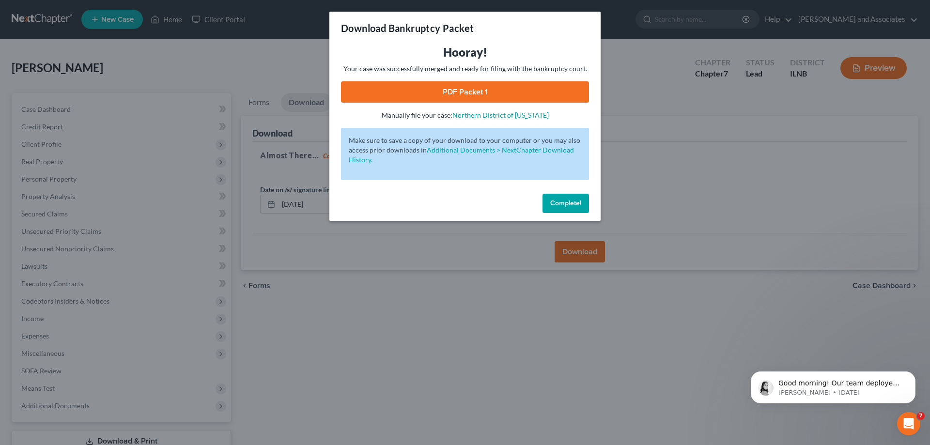
click at [466, 96] on link "PDF Packet 1" at bounding box center [465, 91] width 248 height 21
click at [579, 206] on span "Complete!" at bounding box center [565, 203] width 31 height 8
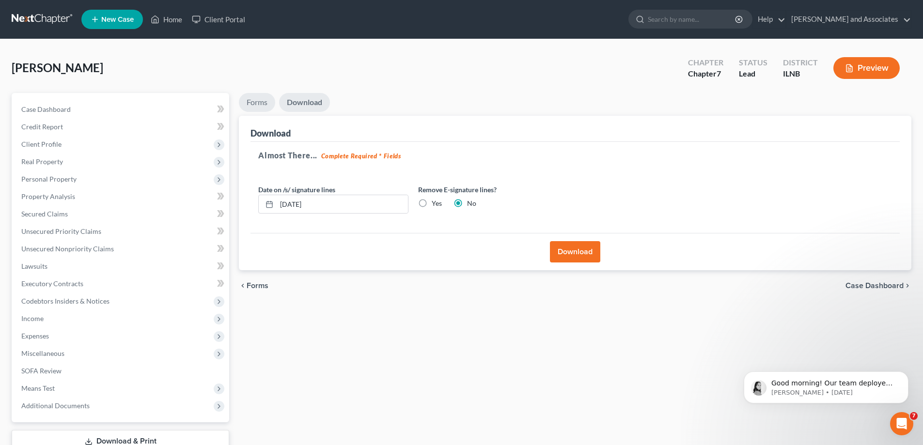
click at [261, 101] on link "Forms" at bounding box center [257, 102] width 36 height 19
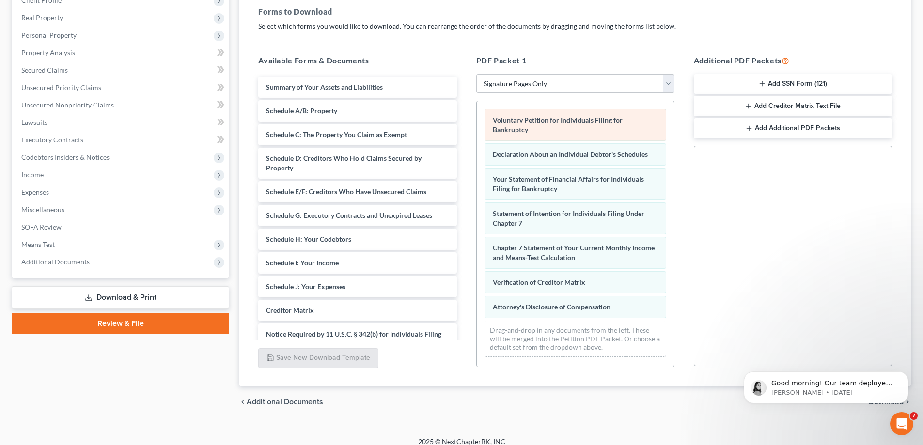
scroll to position [145, 0]
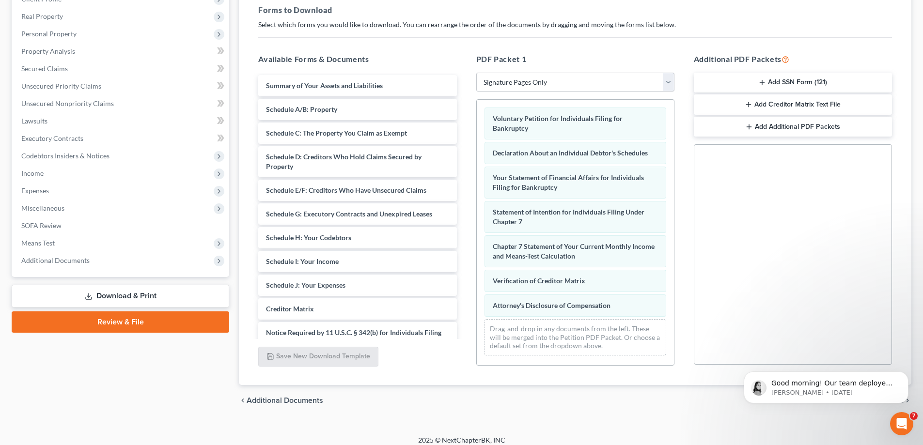
click at [751, 85] on button "Add SSN Form (121)" at bounding box center [793, 83] width 198 height 20
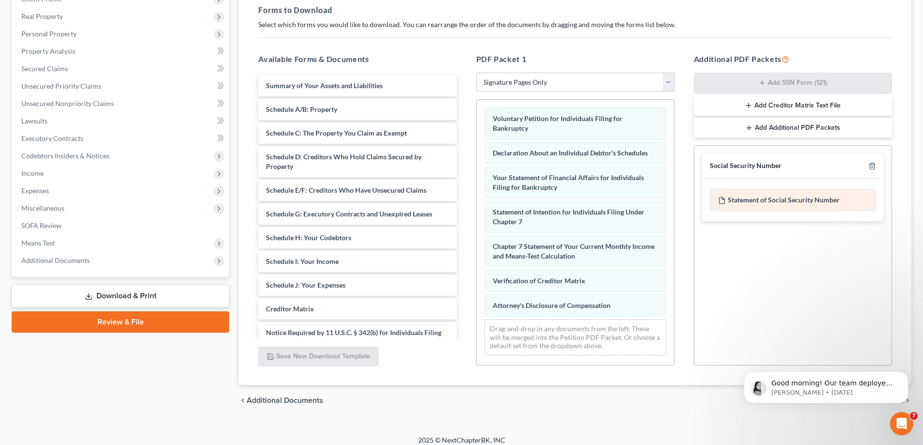
click at [797, 205] on div "Statement of Social Security Number" at bounding box center [793, 200] width 166 height 22
click at [796, 205] on div "Statement of Social Security Number" at bounding box center [793, 200] width 166 height 22
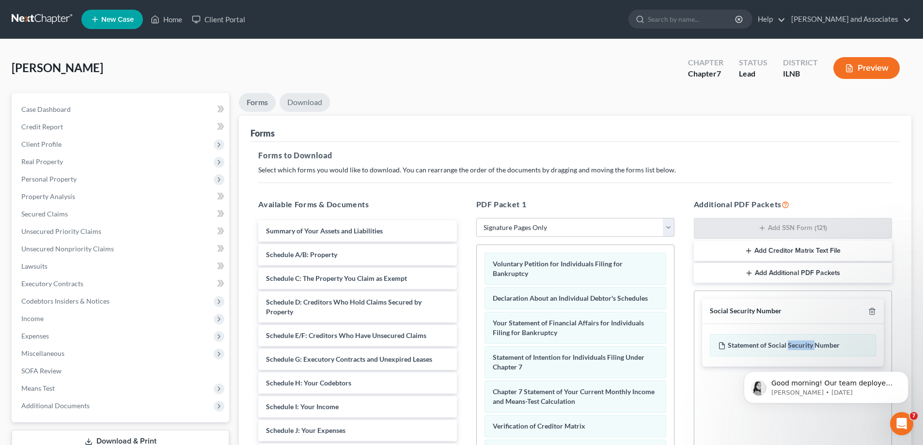
click at [313, 101] on link "Download" at bounding box center [305, 102] width 50 height 19
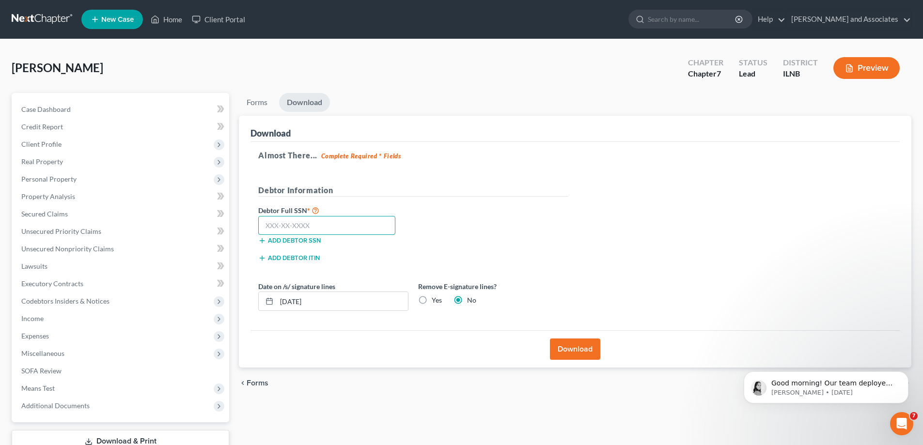
click at [293, 224] on input "text" at bounding box center [326, 225] width 137 height 19
type input "378-67-1684"
click at [564, 349] on button "Download" at bounding box center [575, 349] width 50 height 21
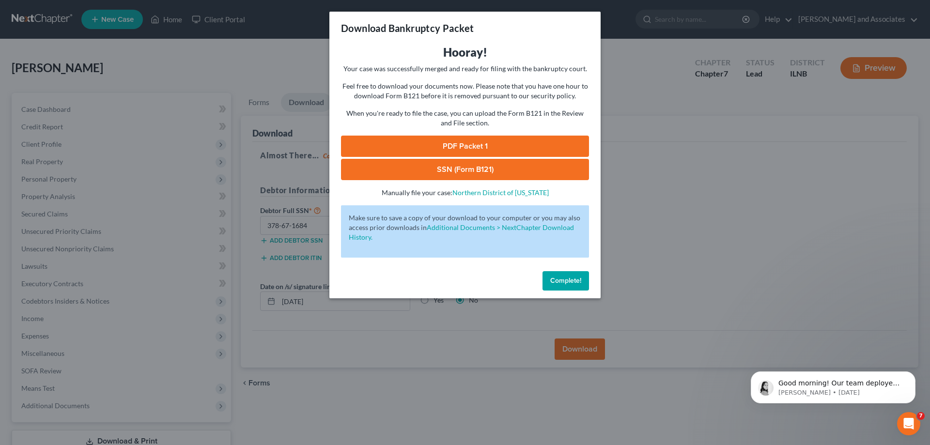
click at [541, 170] on link "SSN (Form B121)" at bounding box center [465, 169] width 248 height 21
click at [626, 72] on div "Download Bankruptcy Packet Hooray! Your case was successfully merged and ready …" at bounding box center [465, 222] width 930 height 445
